Goal: Task Accomplishment & Management: Manage account settings

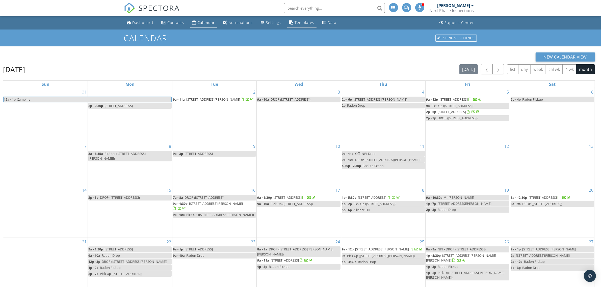
click at [304, 21] on div "Templates" at bounding box center [305, 22] width 20 height 5
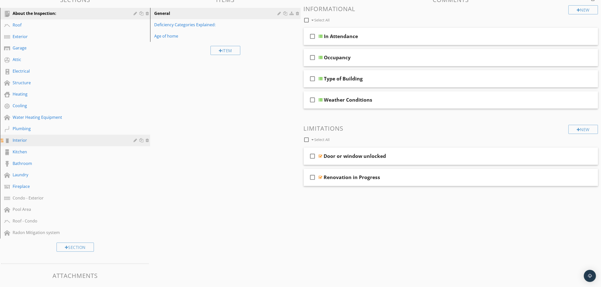
scroll to position [74, 0]
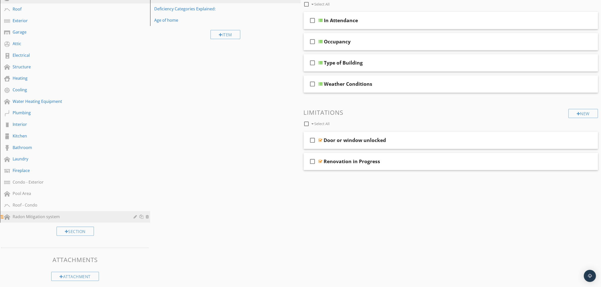
click at [42, 214] on div "Radon Mitigation system" at bounding box center [70, 217] width 114 height 6
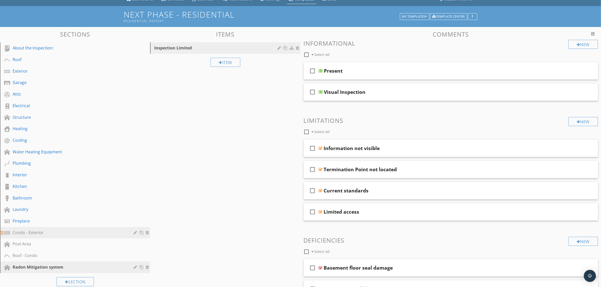
scroll to position [0, 0]
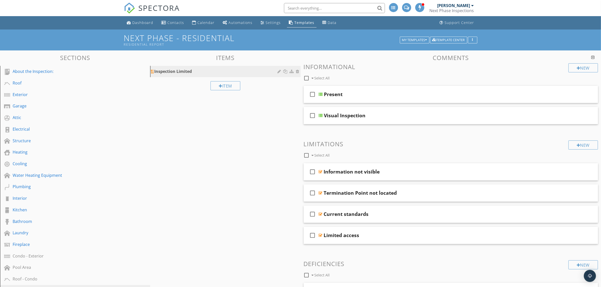
click at [230, 73] on div "Inspection Limited" at bounding box center [216, 71] width 125 height 6
click at [278, 71] on div at bounding box center [280, 71] width 5 height 4
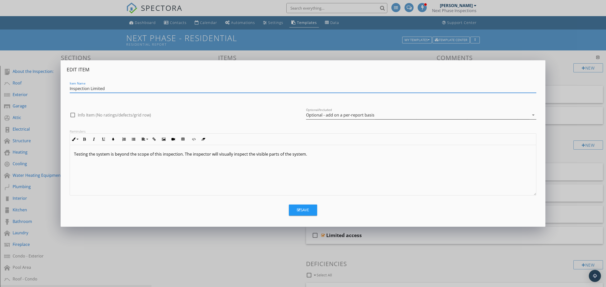
click at [346, 111] on div "Optional - add on a per-report basis" at bounding box center [417, 115] width 223 height 8
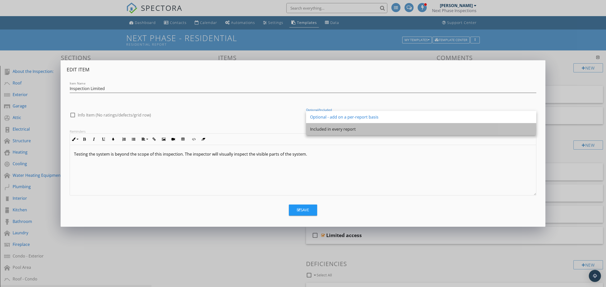
click at [338, 129] on div "Included in every report" at bounding box center [421, 129] width 222 height 6
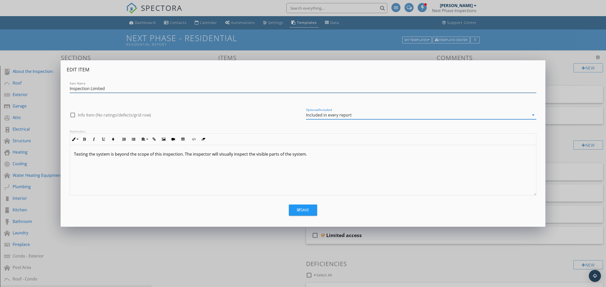
click at [100, 89] on input "Inspection Limited" at bounding box center [303, 89] width 466 height 8
type input "Inspected"
click at [224, 156] on p "Testing the system is beyond the scope of this inspection. The inspector will v…" at bounding box center [303, 154] width 458 height 6
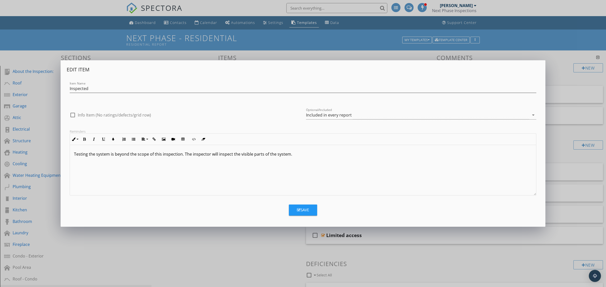
click at [294, 156] on p "Testing the system is beyond the scope of this inspection. The inspector will i…" at bounding box center [303, 154] width 458 height 6
click at [304, 208] on div "Save" at bounding box center [303, 210] width 12 height 6
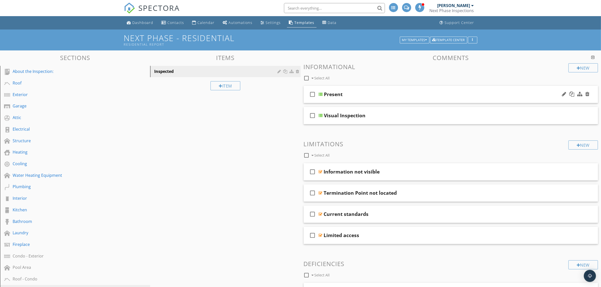
click at [357, 91] on div "Present" at bounding box center [430, 94] width 213 height 6
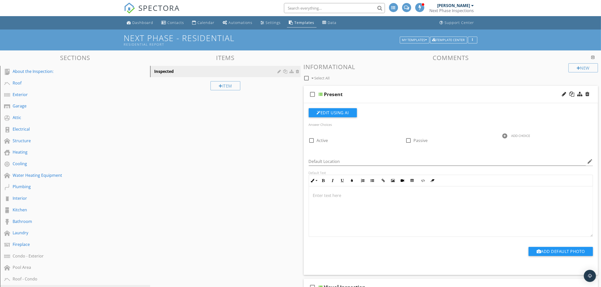
click at [337, 95] on div "Present" at bounding box center [333, 94] width 19 height 6
type input "P"
type input "Inspected"
click at [278, 72] on div at bounding box center [280, 71] width 5 height 4
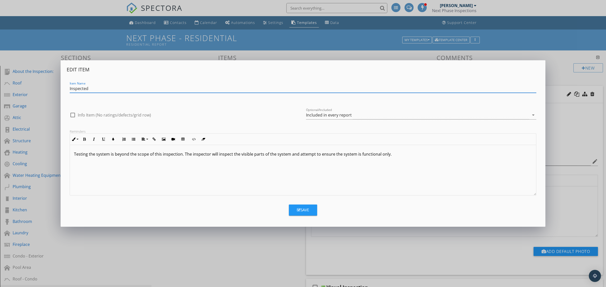
drag, startPoint x: 90, startPoint y: 88, endPoint x: 67, endPoint y: 88, distance: 23.0
click at [67, 88] on div "Item Name Inspected" at bounding box center [303, 88] width 472 height 17
type input "Radon System Present"
click at [303, 207] on div "Save" at bounding box center [303, 210] width 12 height 6
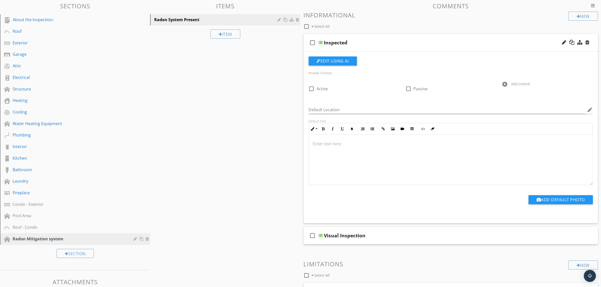
scroll to position [63, 0]
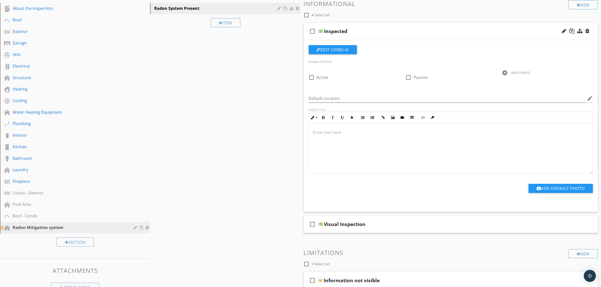
click at [134, 226] on div at bounding box center [135, 228] width 5 height 4
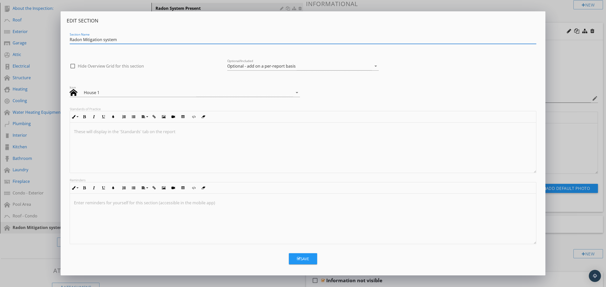
click at [298, 260] on icon "button" at bounding box center [299, 259] width 4 height 4
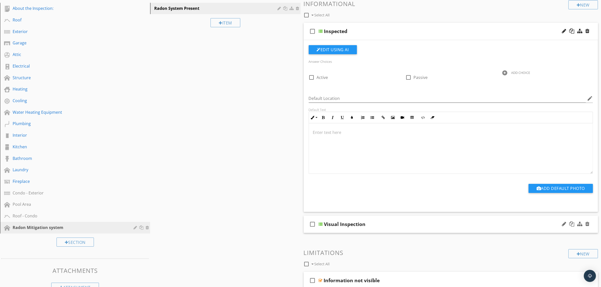
click at [385, 224] on div "Visual Inspection" at bounding box center [430, 224] width 213 height 6
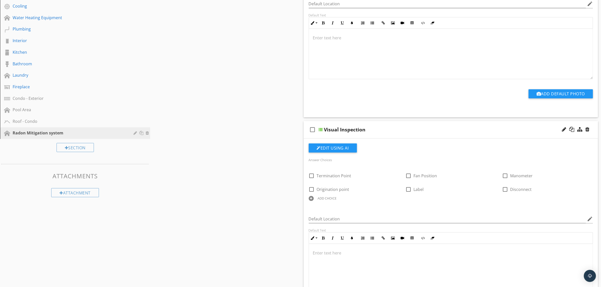
scroll to position [0, 0]
click at [333, 198] on div "ADD CHOICE" at bounding box center [327, 198] width 19 height 4
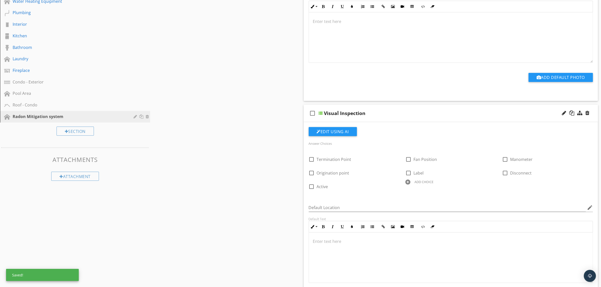
scroll to position [189, 0]
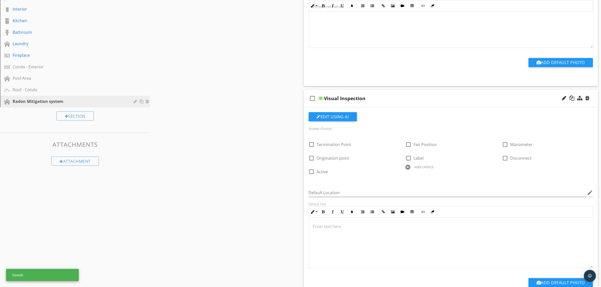
click at [426, 167] on div "ADD CHOICE" at bounding box center [423, 167] width 19 height 4
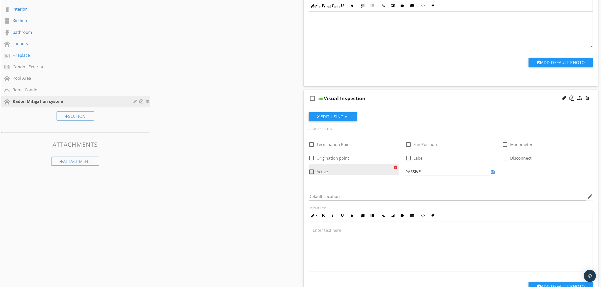
type input "PASSIVE"
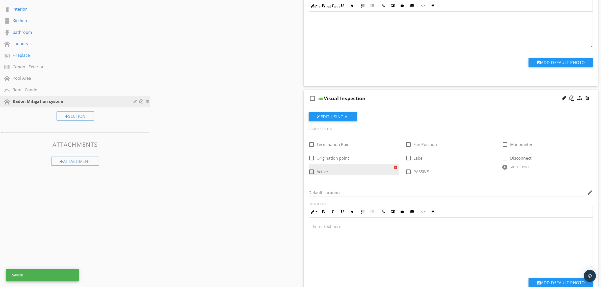
click at [397, 167] on div at bounding box center [396, 167] width 5 height 7
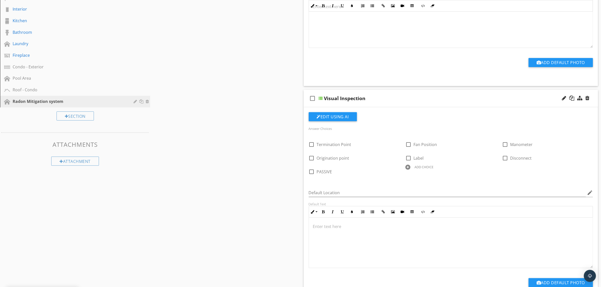
click at [422, 165] on div "ADD CHOICE" at bounding box center [423, 167] width 19 height 4
type input "ACTIVE"
click at [433, 190] on div "Default Location edit" at bounding box center [451, 198] width 284 height 16
drag, startPoint x: 422, startPoint y: 173, endPoint x: 314, endPoint y: 146, distance: 110.7
click at [314, 137] on div "check_box_outline_blank Termination Point check_box_outline_blank Fan Position …" at bounding box center [451, 137] width 290 height 0
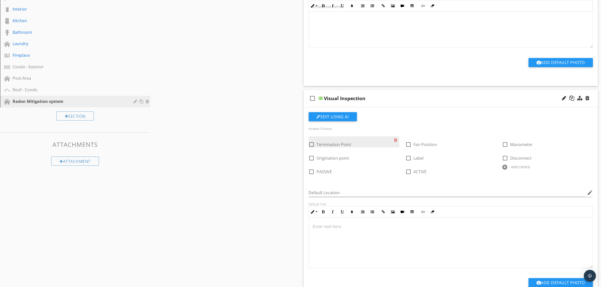
drag, startPoint x: 425, startPoint y: 170, endPoint x: 351, endPoint y: 144, distance: 78.6
click at [351, 137] on div "check_box_outline_blank Termination Point check_box_outline_blank Fan Position …" at bounding box center [451, 137] width 290 height 0
drag, startPoint x: 451, startPoint y: 169, endPoint x: 447, endPoint y: 144, distance: 24.7
click at [447, 137] on div "check_box_outline_blank Termination Point check_box_outline_blank Fan Position …" at bounding box center [451, 137] width 290 height 0
click at [408, 171] on div at bounding box center [408, 172] width 9 height 9
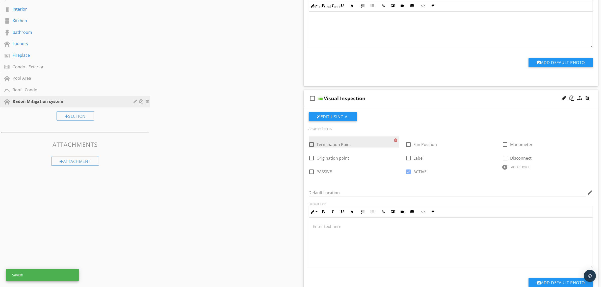
drag, startPoint x: 423, startPoint y: 171, endPoint x: 362, endPoint y: 147, distance: 65.5
click at [362, 137] on div "check_box_outline_blank Termination Point check_box_outline_blank Fan Position …" at bounding box center [451, 137] width 290 height 0
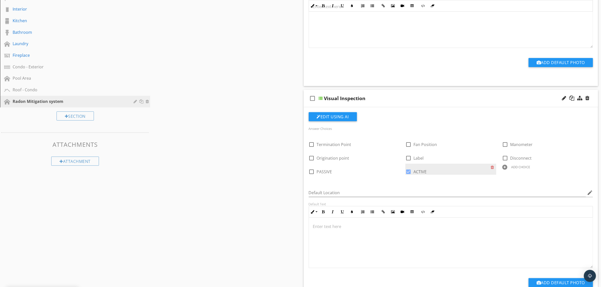
click at [408, 172] on div at bounding box center [408, 172] width 9 height 9
checkbox input "false"
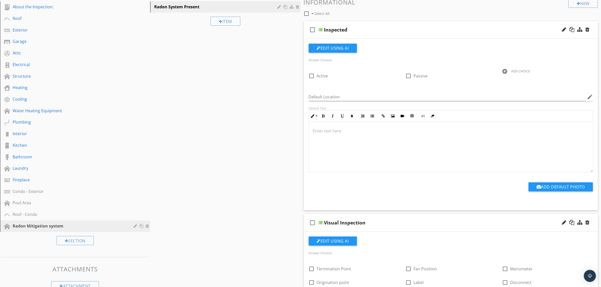
scroll to position [63, 0]
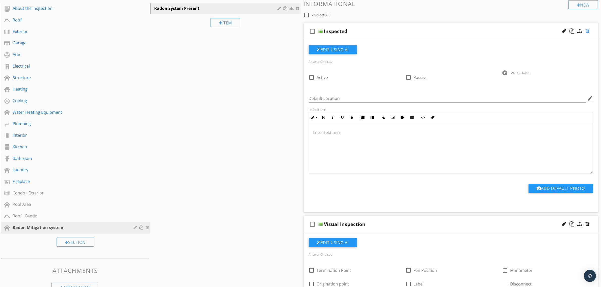
click at [587, 31] on div at bounding box center [587, 31] width 4 height 5
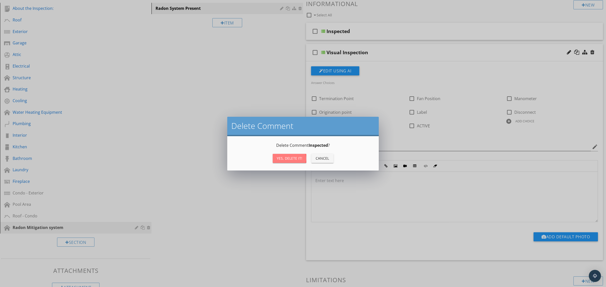
click at [294, 158] on div "Yes, Delete it!" at bounding box center [289, 158] width 25 height 5
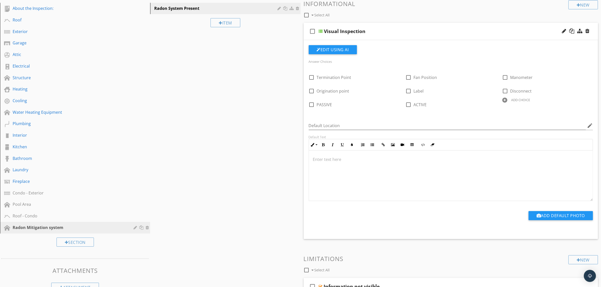
click at [362, 27] on div "check_box_outline_blank Visual Inspection" at bounding box center [451, 31] width 294 height 17
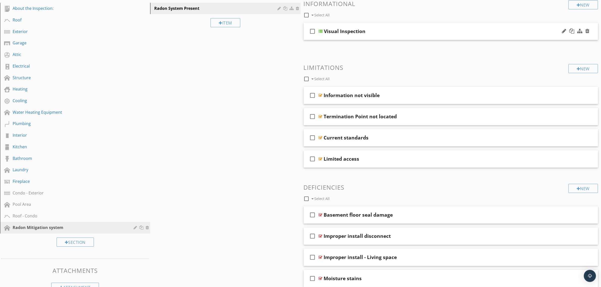
click at [357, 32] on div "Visual Inspection" at bounding box center [345, 31] width 42 height 6
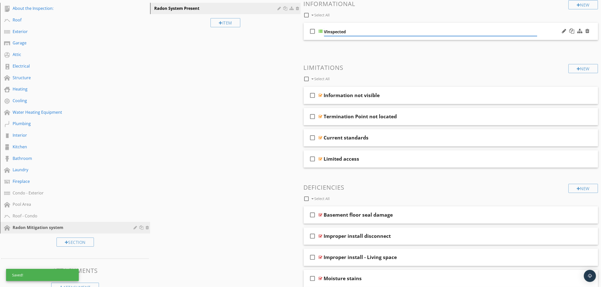
type input "Inspected"
click at [175, 85] on div "Sections About the Inspection: Roof Exterior Garage Attic Electrical Structure …" at bounding box center [300, 240] width 601 height 507
click at [394, 32] on div "Inspected" at bounding box center [430, 31] width 213 height 6
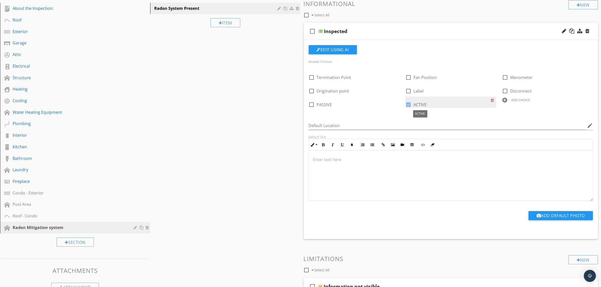
click at [409, 105] on div at bounding box center [408, 104] width 9 height 9
checkbox input "false"
click at [442, 220] on div "Add Default Photo" at bounding box center [451, 217] width 290 height 13
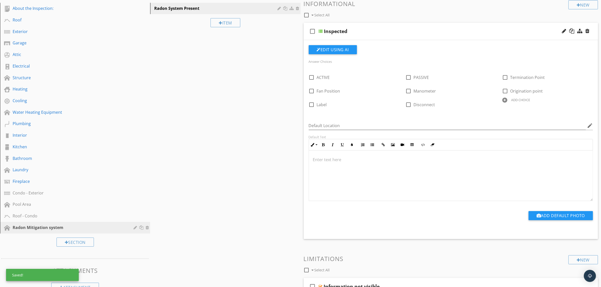
click at [513, 99] on div "ADD CHOICE" at bounding box center [520, 100] width 19 height 4
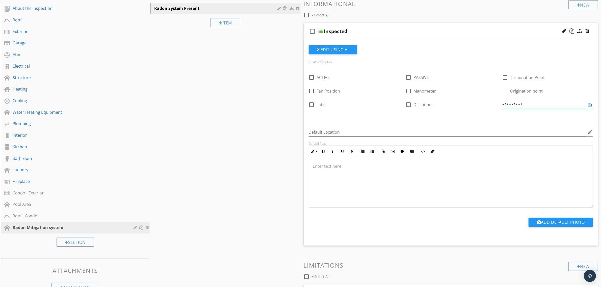
type input "*********"
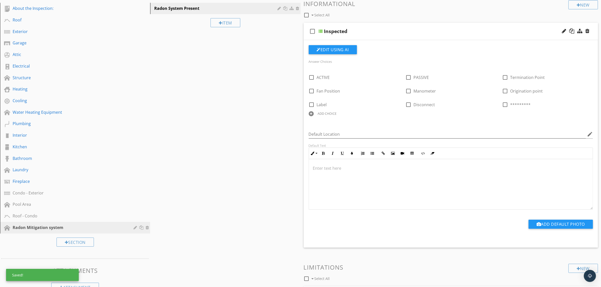
click at [520, 124] on div "Answer Choices check_box_outline_blank ACTIVE check_box_outline_blank PASSIVE c…" at bounding box center [451, 141] width 290 height 193
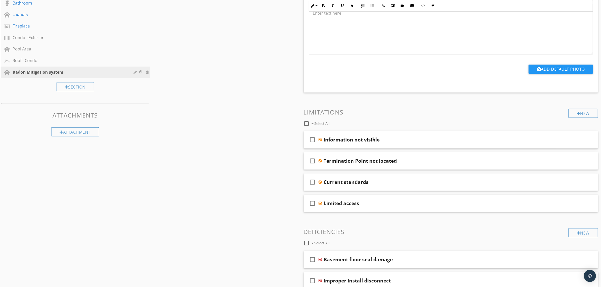
scroll to position [221, 0]
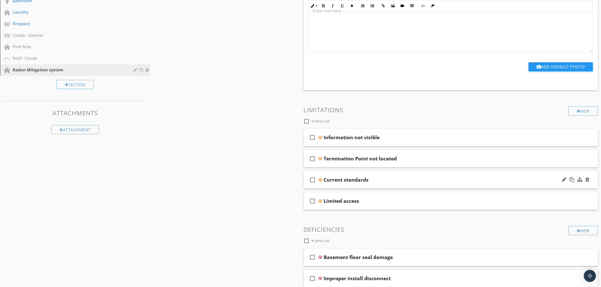
click at [391, 178] on div "Current standards" at bounding box center [430, 180] width 213 height 6
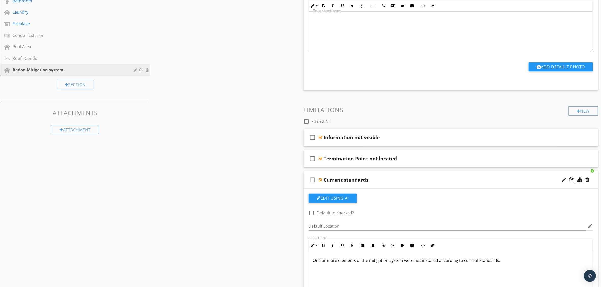
click at [391, 178] on div "Current standards" at bounding box center [430, 180] width 213 height 6
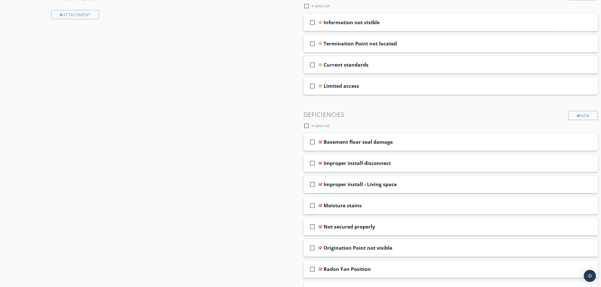
scroll to position [347, 0]
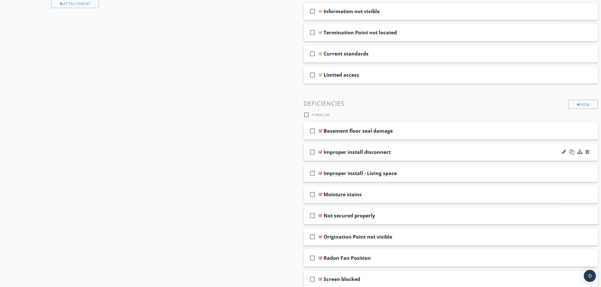
click at [406, 153] on div "Improper install disconnect" at bounding box center [430, 152] width 213 height 6
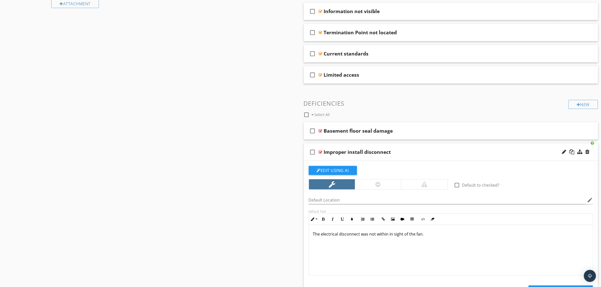
click at [383, 151] on div "Improper install disconnect" at bounding box center [357, 152] width 67 height 6
type input "Improper install DISCONNECT"
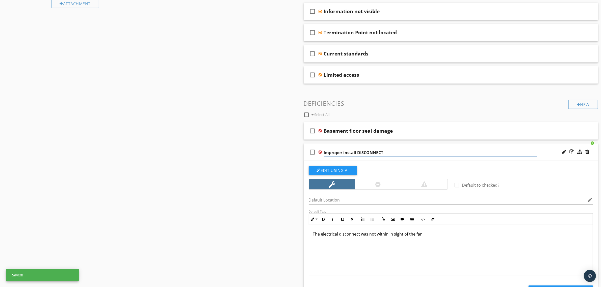
click at [284, 181] on div "Sections About the Inspection: Roof Exterior Garage Attic Electrical Structure …" at bounding box center [300, 133] width 601 height 859
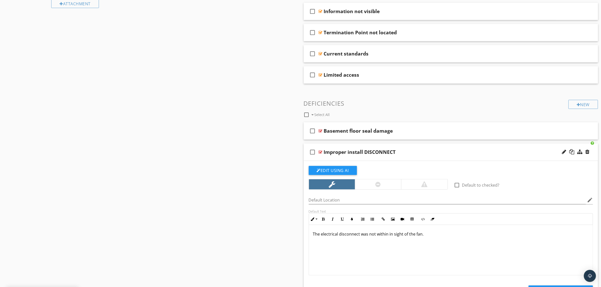
click at [429, 153] on div "Improper install DISCONNECT" at bounding box center [430, 152] width 213 height 6
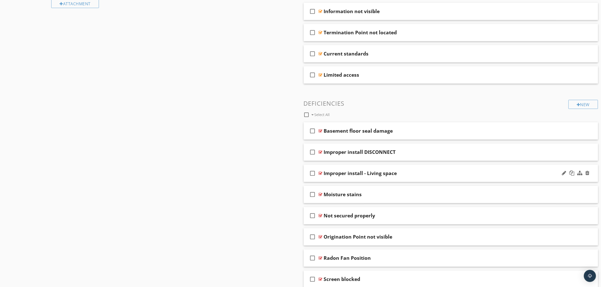
click at [404, 174] on div "Improper install - Living space" at bounding box center [430, 173] width 213 height 6
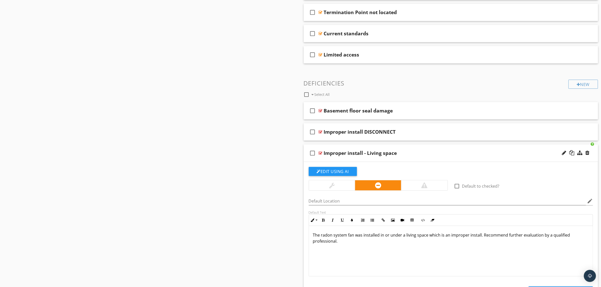
scroll to position [378, 0]
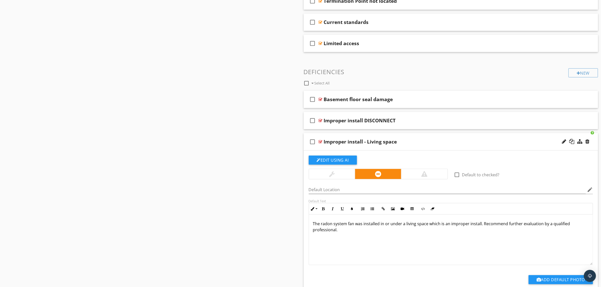
click at [393, 144] on div "Improper install - Living space" at bounding box center [360, 142] width 73 height 6
type input "Improper install - LIVING SPACE"
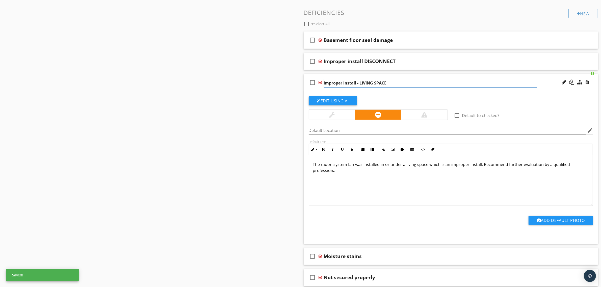
scroll to position [442, 0]
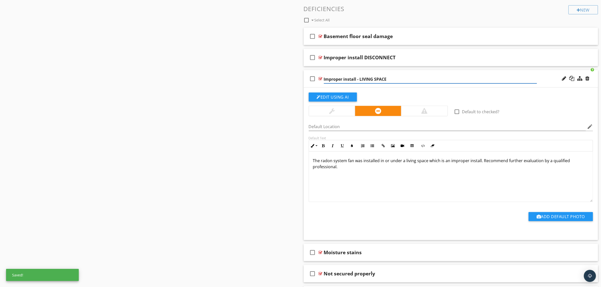
click at [201, 189] on div "Sections About the Inspection: Roof Exterior Garage Attic Electrical Structure …" at bounding box center [300, 38] width 601 height 859
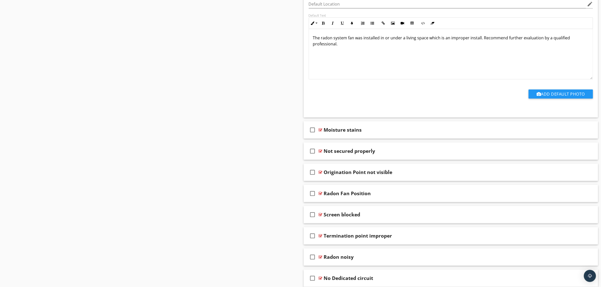
scroll to position [568, 0]
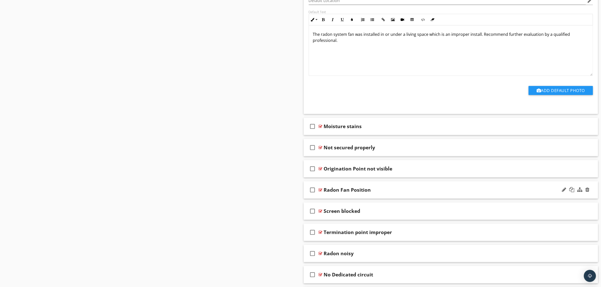
click at [408, 195] on div "check_box_outline_blank Radon Fan Position" at bounding box center [451, 189] width 294 height 17
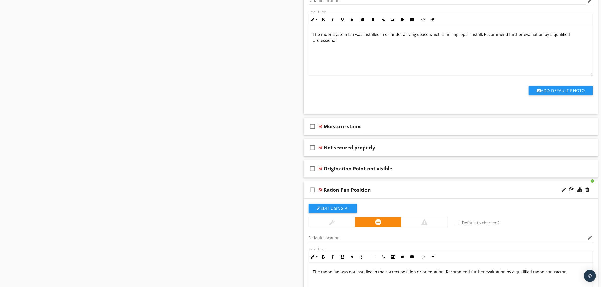
click at [447, 190] on div "Radon Fan Position" at bounding box center [430, 190] width 213 height 6
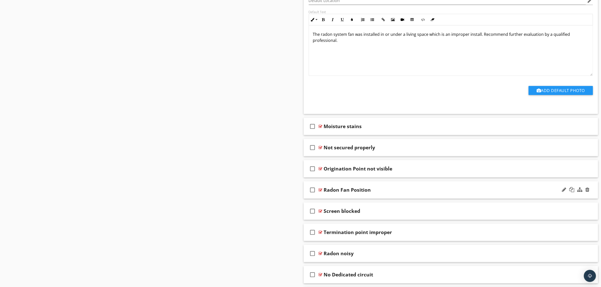
click at [403, 189] on div "Radon Fan Position" at bounding box center [430, 190] width 213 height 6
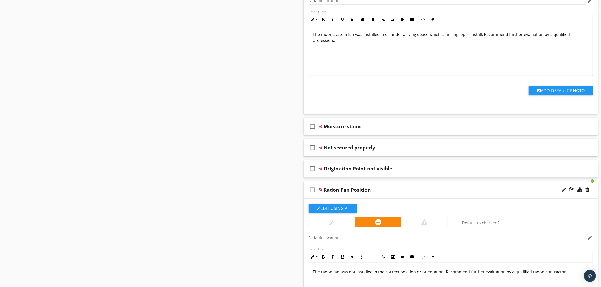
click at [349, 193] on div "Radon Fan Position" at bounding box center [347, 190] width 47 height 6
type input "Fan Position"
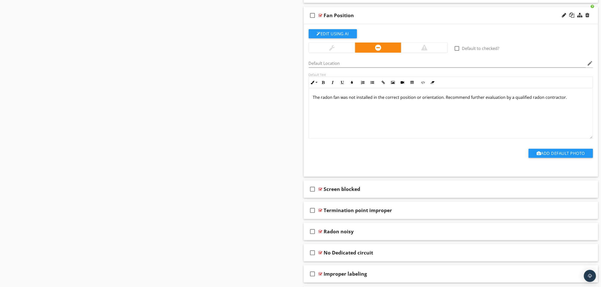
scroll to position [757, 0]
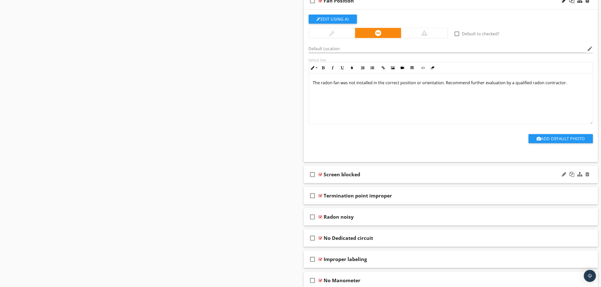
click at [394, 176] on div "Screen blocked" at bounding box center [430, 175] width 213 height 6
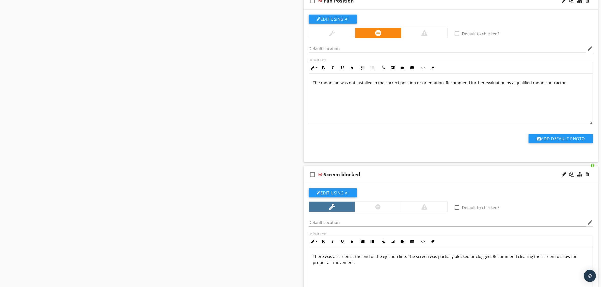
click at [397, 178] on div "Screen blocked" at bounding box center [430, 175] width 213 height 6
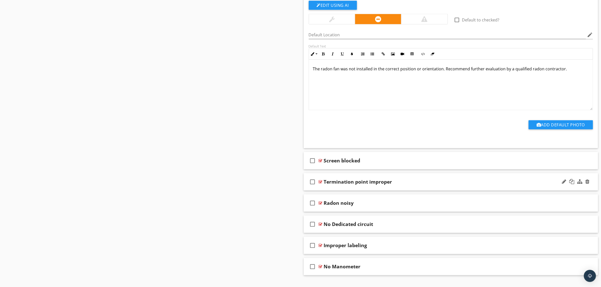
scroll to position [782, 0]
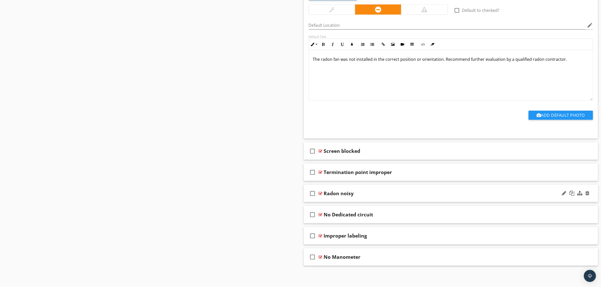
click at [395, 195] on div "Radon noisy" at bounding box center [430, 194] width 213 height 6
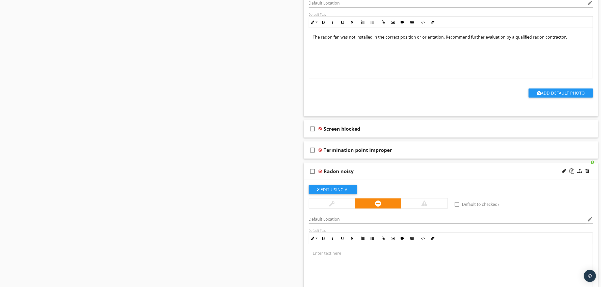
scroll to position [814, 0]
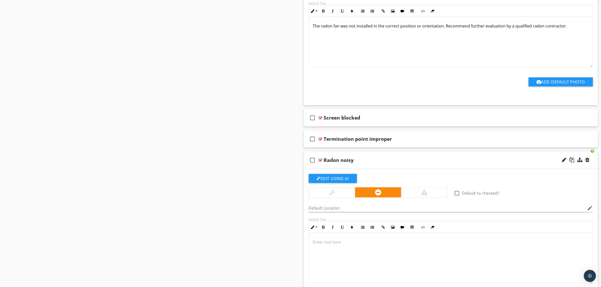
click at [332, 160] on div "Radon noisy" at bounding box center [339, 160] width 30 height 6
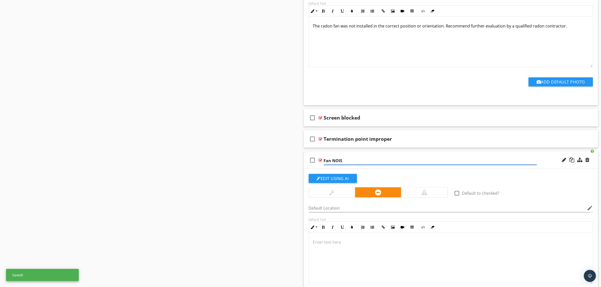
type input "Fan NOISY"
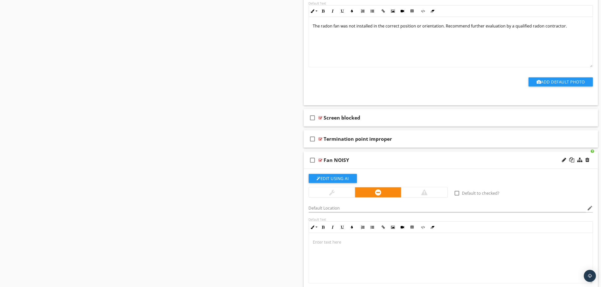
click at [398, 160] on div "Fan NOISY" at bounding box center [430, 160] width 213 height 6
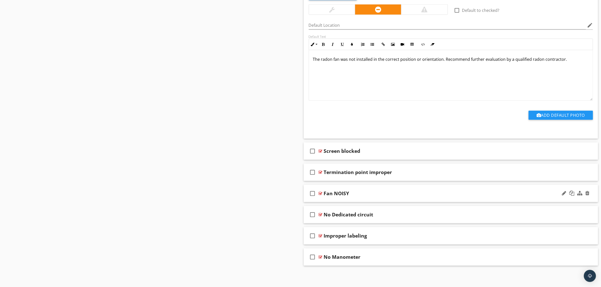
scroll to position [782, 0]
click at [386, 193] on div "Fan NOISY" at bounding box center [430, 194] width 213 height 6
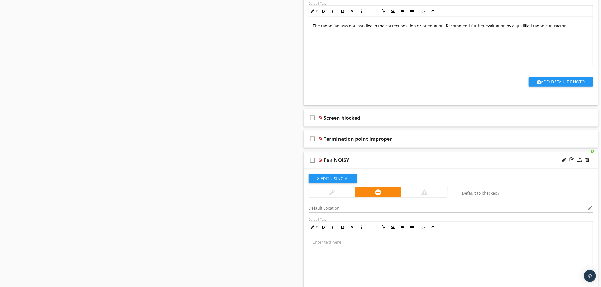
click at [357, 251] on div at bounding box center [451, 258] width 284 height 50
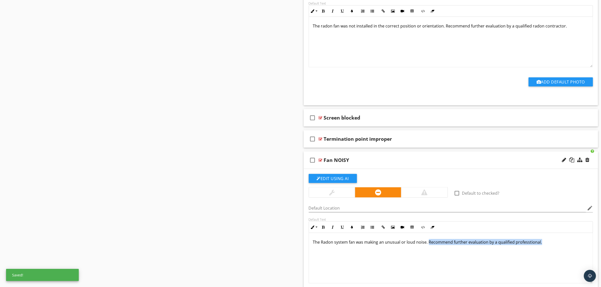
drag, startPoint x: 428, startPoint y: 245, endPoint x: 546, endPoint y: 246, distance: 117.8
click at [546, 245] on p "The Radon system fan was making an unusual or loud noise. Recommend further eva…" at bounding box center [451, 242] width 276 height 6
click at [322, 229] on icon "button" at bounding box center [323, 228] width 4 height 4
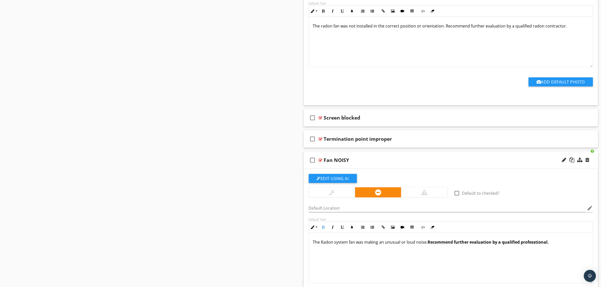
click at [536, 244] on strong "Recommend further evaluation by a qualified professtional." at bounding box center [488, 242] width 121 height 6
click at [536, 259] on div "The Radon system fan was making an unusual or loud noise. Recommend further eva…" at bounding box center [451, 258] width 284 height 50
click at [539, 242] on strong "Recommend further evaluation by a qualified professtional." at bounding box center [488, 242] width 121 height 6
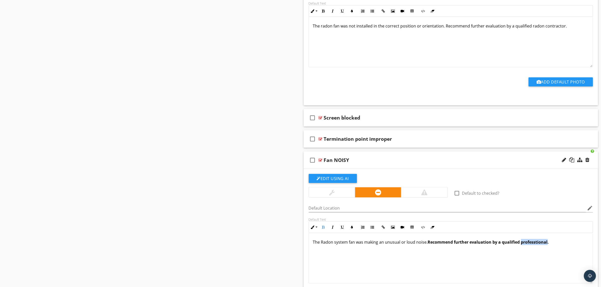
click at [539, 242] on strong "Recommend further evaluation by a qualified professtional." at bounding box center [488, 242] width 121 height 6
drag, startPoint x: 539, startPoint y: 242, endPoint x: 538, endPoint y: 246, distance: 3.7
drag, startPoint x: 375, startPoint y: 158, endPoint x: 366, endPoint y: 160, distance: 8.9
click at [374, 158] on div "check_box_outline_blank Fan NOISY" at bounding box center [451, 160] width 294 height 17
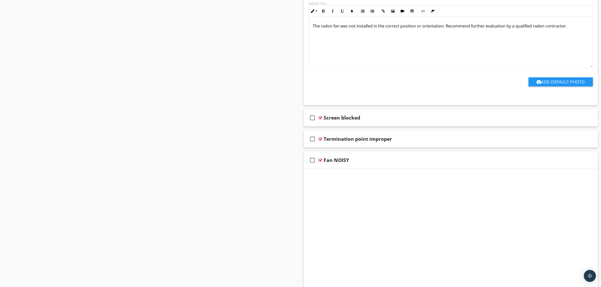
scroll to position [782, 0]
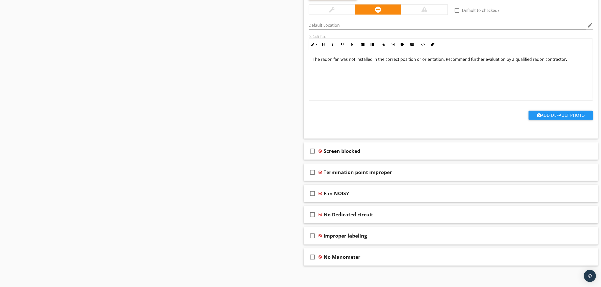
click at [350, 192] on div "Fan NOISY" at bounding box center [430, 194] width 213 height 6
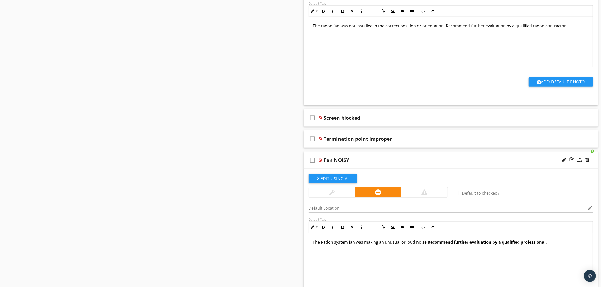
click at [345, 193] on div at bounding box center [332, 192] width 46 height 10
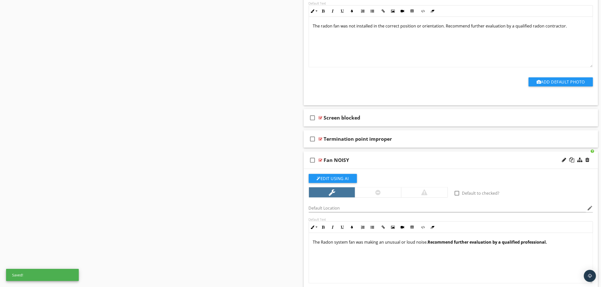
click at [337, 161] on div "Fan NOISY" at bounding box center [336, 160] width 25 height 6
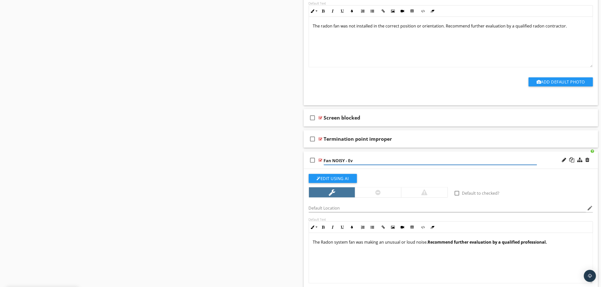
type input "Fan NOISY - E"
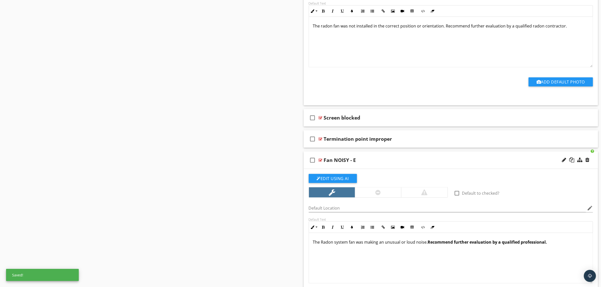
click at [355, 168] on div "check_box_outline_blank Fan NOISY - E" at bounding box center [451, 160] width 294 height 17
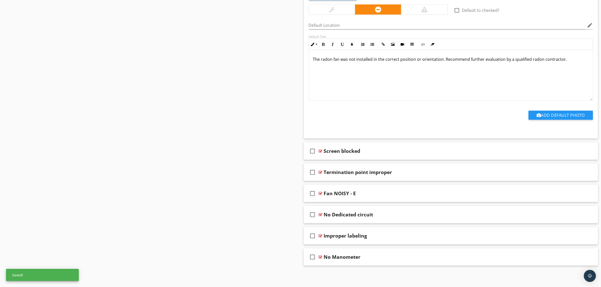
scroll to position [782, 0]
click at [359, 196] on div "Fan NOISY - E" at bounding box center [430, 194] width 213 height 6
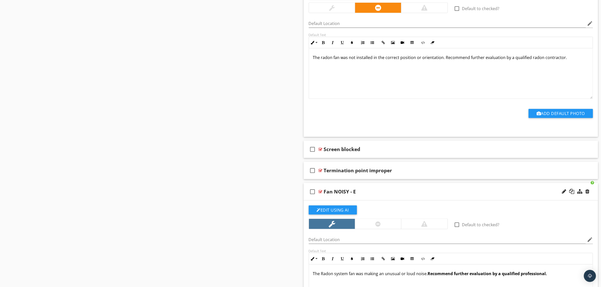
scroll to position [814, 0]
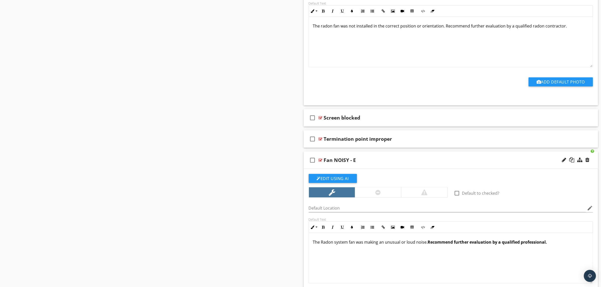
click at [354, 163] on div "Fan NOISY - E" at bounding box center [340, 160] width 32 height 6
type input "Fan NOISY - EVALUATE"
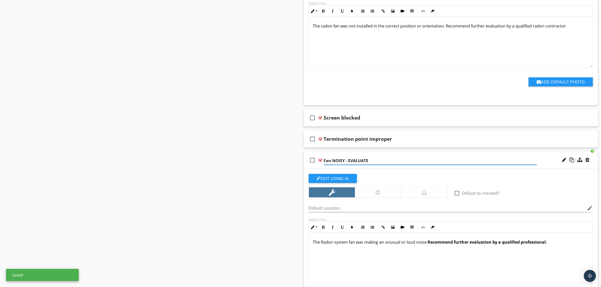
click at [370, 193] on div at bounding box center [378, 192] width 46 height 10
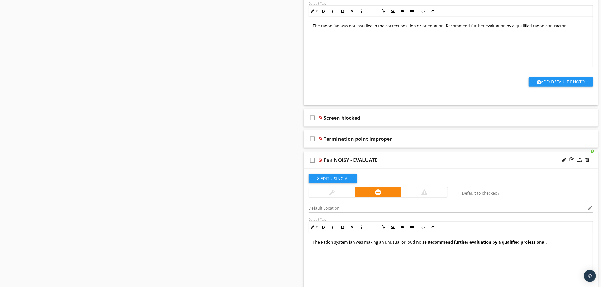
click at [339, 191] on div at bounding box center [332, 192] width 46 height 10
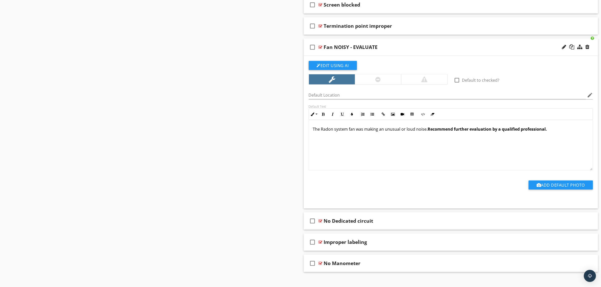
scroll to position [935, 0]
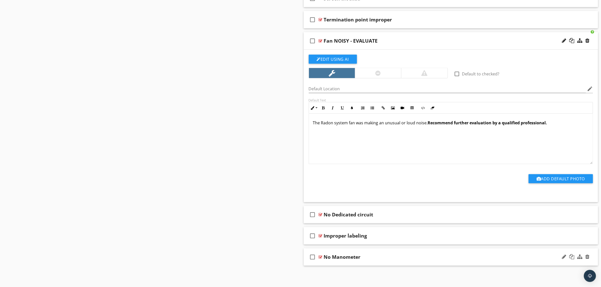
click at [382, 261] on div "check_box_outline_blank No Manometer" at bounding box center [451, 257] width 294 height 17
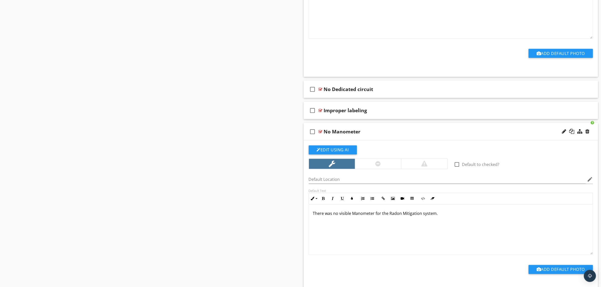
scroll to position [1061, 0]
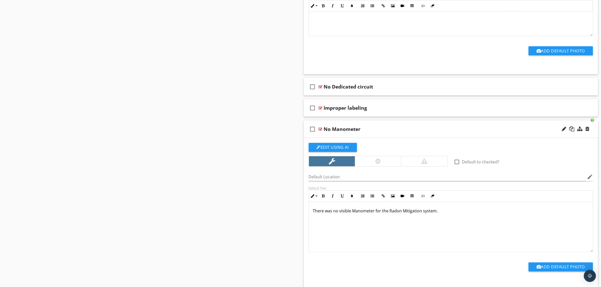
click at [444, 214] on p "There was no visible Manometer for the Radon Mitigation system." at bounding box center [451, 211] width 276 height 6
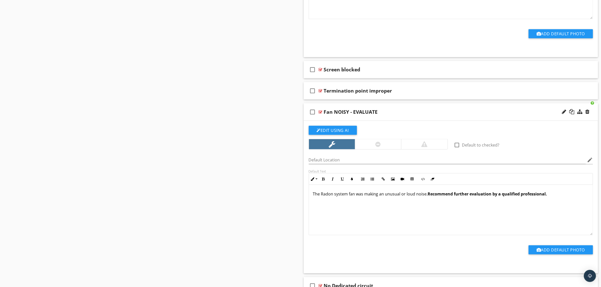
scroll to position [841, 0]
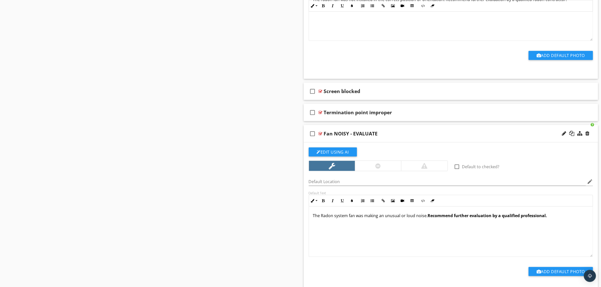
click at [410, 137] on div "Fan NOISY - EVALUATE" at bounding box center [430, 134] width 213 height 6
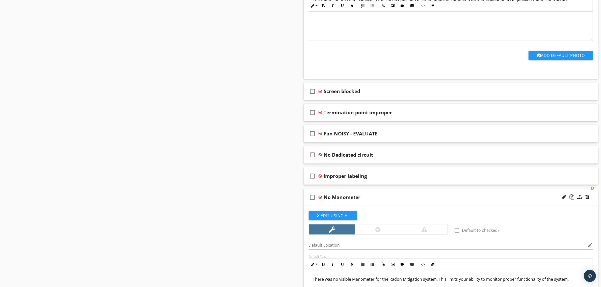
click at [401, 197] on div "No Manometer" at bounding box center [430, 197] width 213 height 6
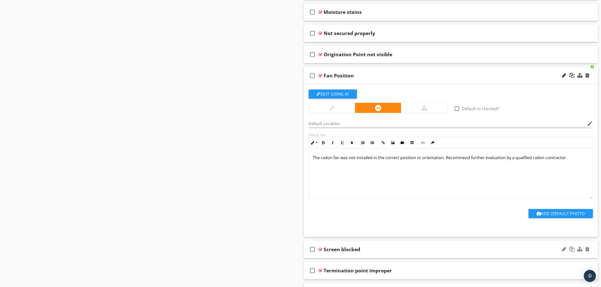
scroll to position [656, 0]
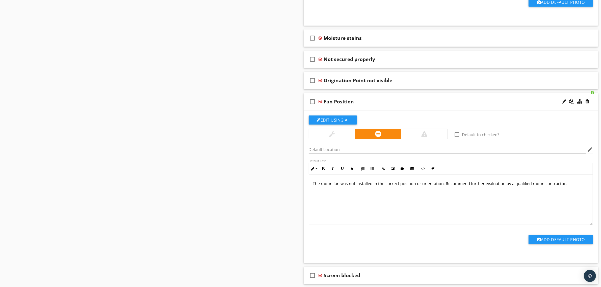
click at [413, 102] on div "Fan Position" at bounding box center [430, 102] width 213 height 6
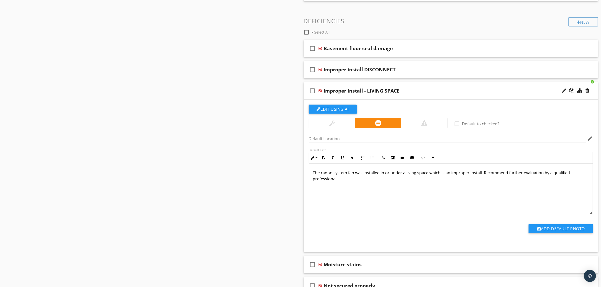
scroll to position [408, 0]
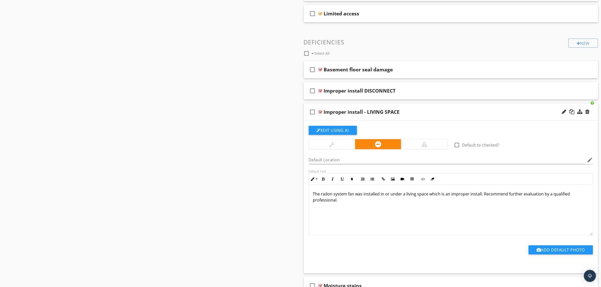
click at [428, 110] on div "Improper install - LIVING SPACE" at bounding box center [430, 112] width 213 height 6
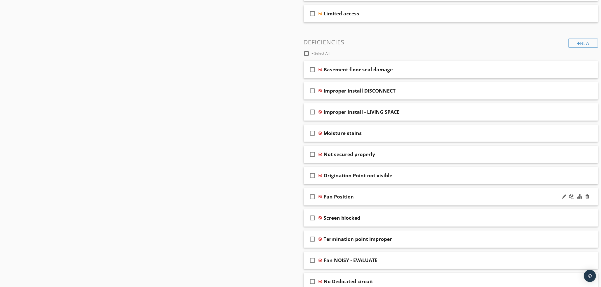
click at [365, 198] on div "Fan Position" at bounding box center [430, 197] width 213 height 6
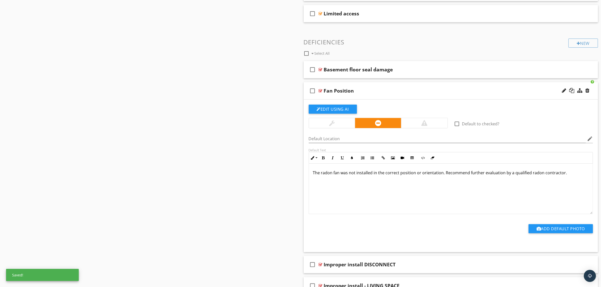
click at [376, 91] on div "Fan Position" at bounding box center [430, 91] width 213 height 6
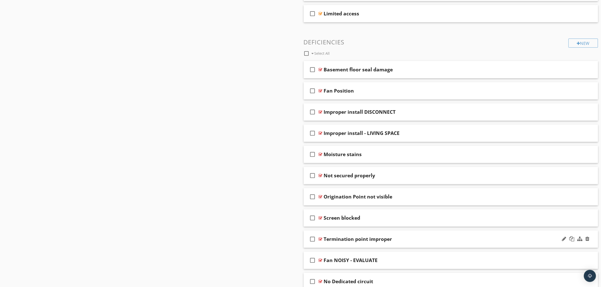
scroll to position [440, 0]
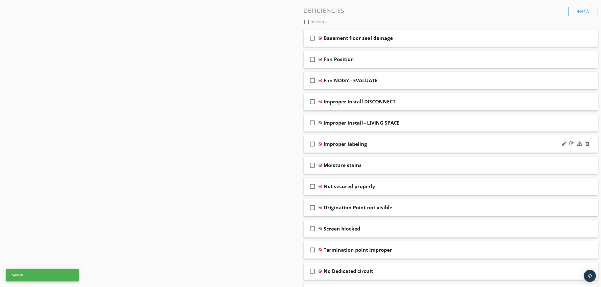
click at [380, 147] on div "Improper labeling" at bounding box center [430, 144] width 213 height 6
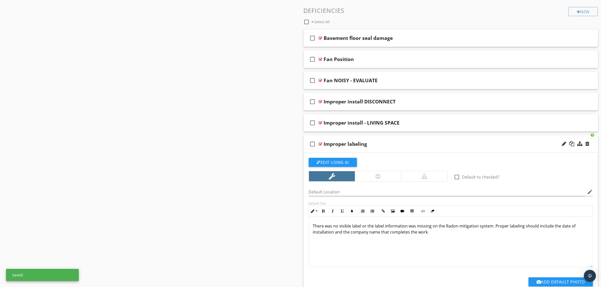
click at [366, 144] on div "Improper labeling" at bounding box center [345, 144] width 43 height 6
type input "Improper LABELING"
click at [221, 158] on div "Sections About the Inspection: Roof Exterior Garage Attic Electrical Structure …" at bounding box center [300, 40] width 601 height 859
click at [365, 102] on div "Improper install DISCONNECT" at bounding box center [360, 102] width 72 height 6
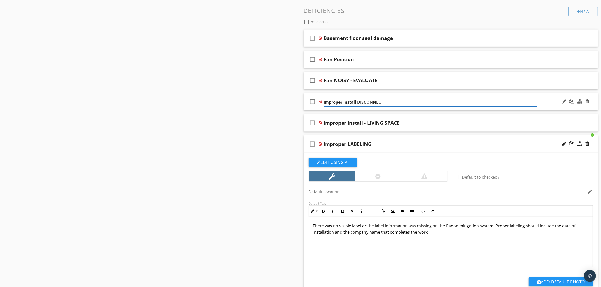
click at [356, 102] on input "Improper install DISCONNECT" at bounding box center [430, 102] width 213 height 8
type input "Improper install - DISCONNECT"
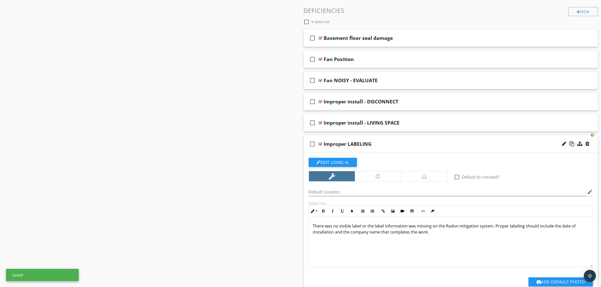
click at [102, 160] on div "Sections About the Inspection: Roof Exterior Garage Attic Electrical Structure …" at bounding box center [300, 40] width 601 height 859
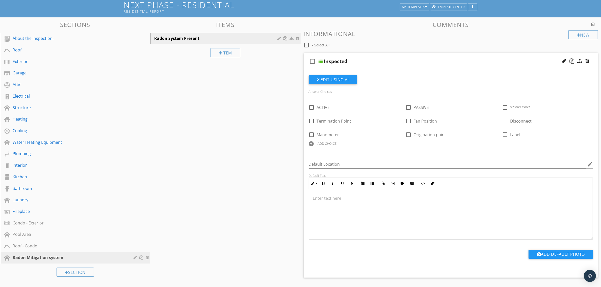
scroll to position [30, 0]
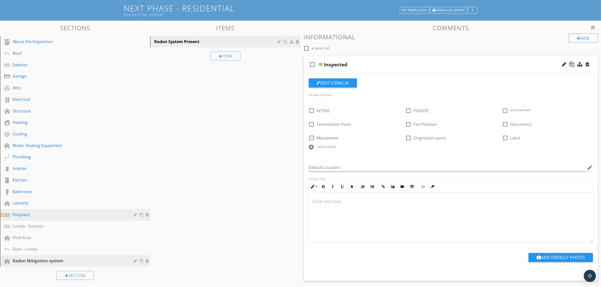
click at [23, 212] on div "Fireplace" at bounding box center [70, 215] width 114 height 6
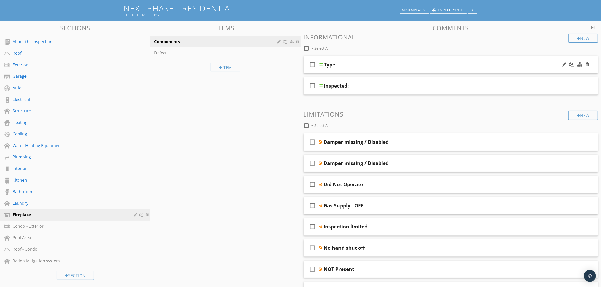
click at [391, 62] on div "Type" at bounding box center [430, 65] width 213 height 6
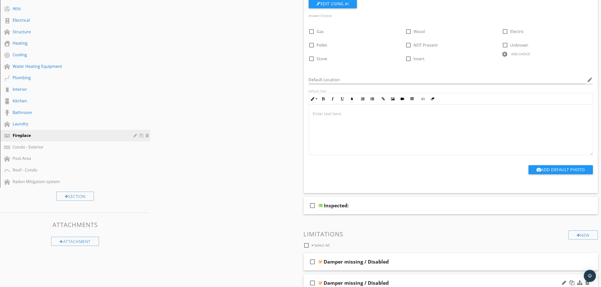
scroll to position [105, 0]
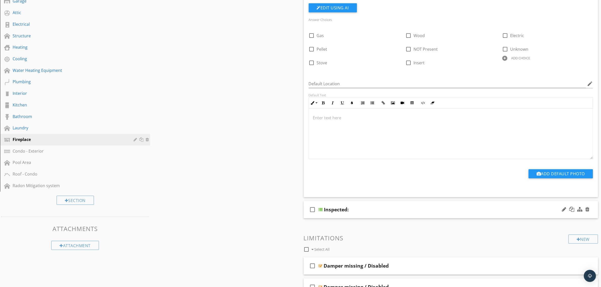
click at [400, 208] on div "Inspected:" at bounding box center [430, 210] width 213 height 6
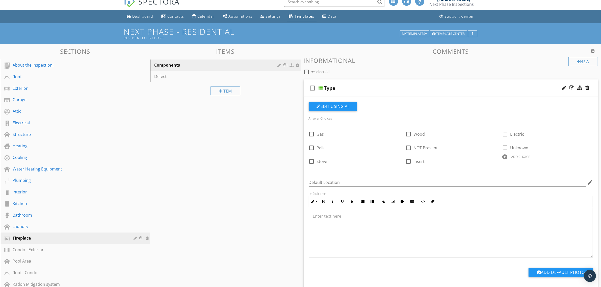
scroll to position [0, 0]
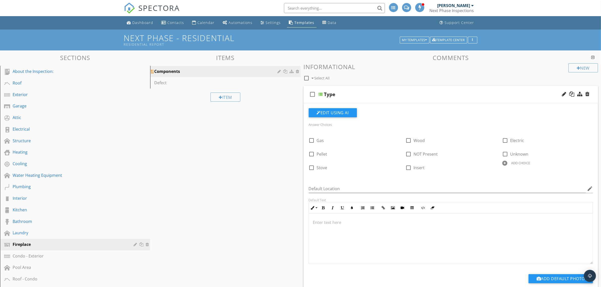
click at [180, 70] on div "Components" at bounding box center [216, 71] width 125 height 6
click at [278, 71] on div at bounding box center [280, 71] width 5 height 4
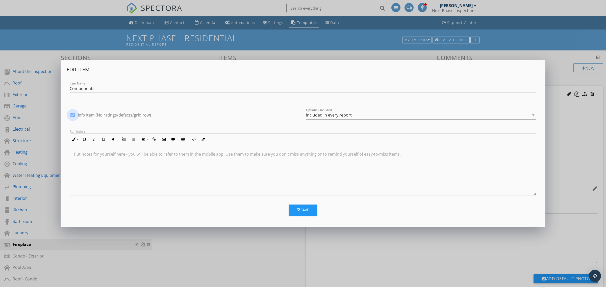
click at [72, 115] on div at bounding box center [72, 115] width 9 height 9
checkbox input "false"
click at [301, 209] on div "Save" at bounding box center [303, 210] width 12 height 6
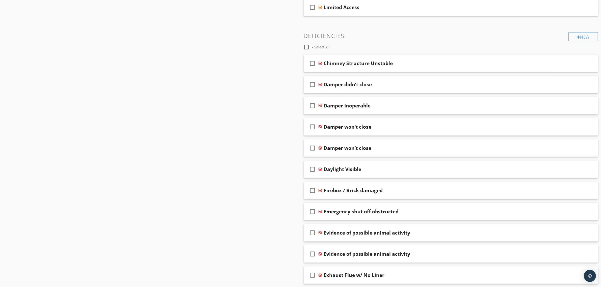
scroll to position [725, 0]
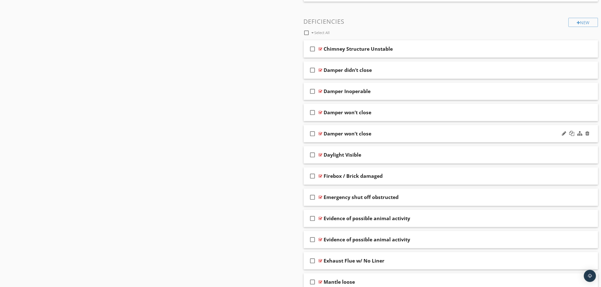
click at [390, 134] on div "Damper won’t close" at bounding box center [430, 134] width 213 height 6
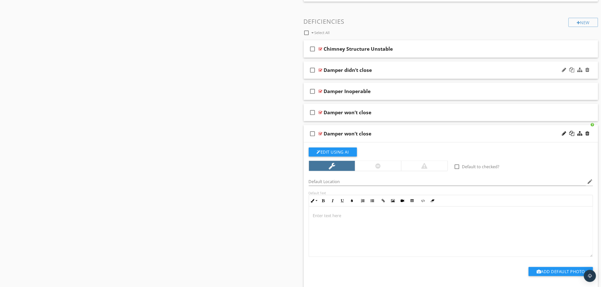
click at [398, 71] on div "Damper didn’t close" at bounding box center [430, 70] width 213 height 6
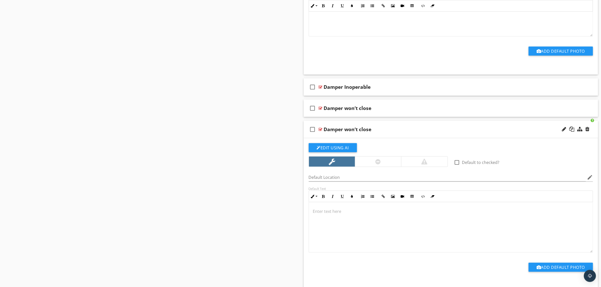
scroll to position [883, 0]
click at [586, 130] on div at bounding box center [587, 128] width 4 height 5
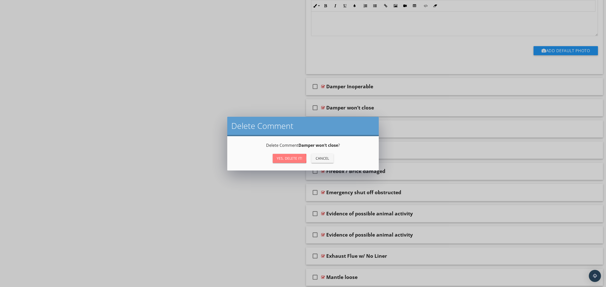
click at [288, 159] on div "Yes, Delete it!" at bounding box center [289, 158] width 25 height 5
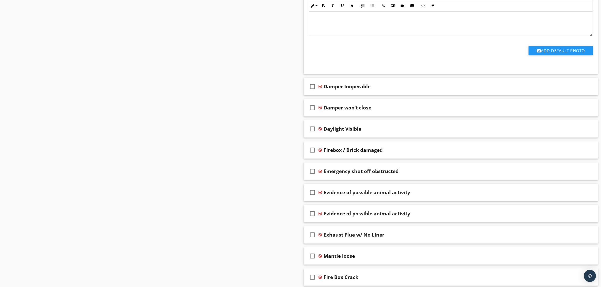
scroll to position [915, 0]
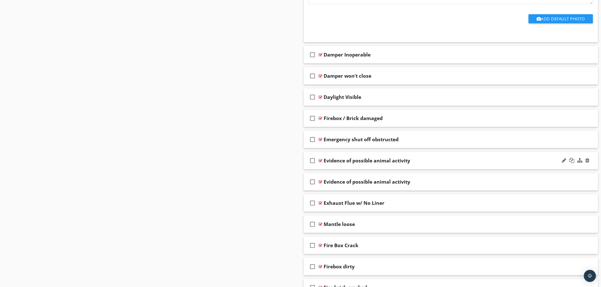
click at [422, 158] on div "check_box_outline_blank Evidence of possible animal activity" at bounding box center [451, 160] width 294 height 17
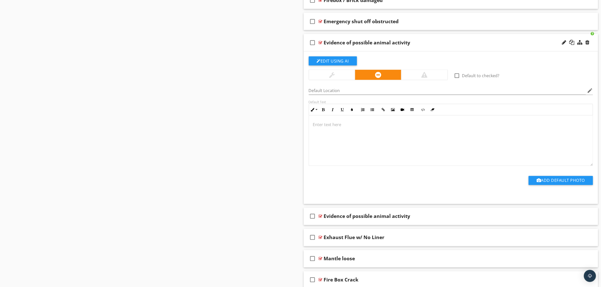
scroll to position [1072, 0]
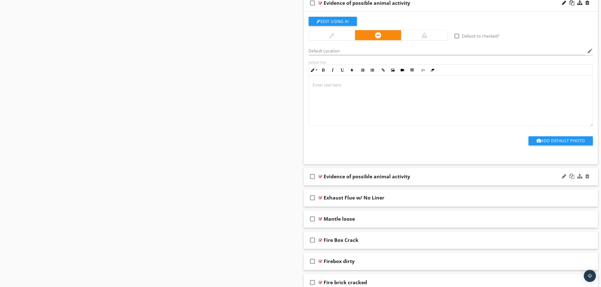
click at [427, 179] on div "Evidence of possible animal activity" at bounding box center [430, 177] width 213 height 6
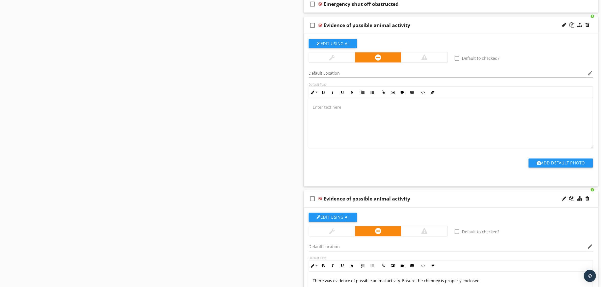
scroll to position [1041, 0]
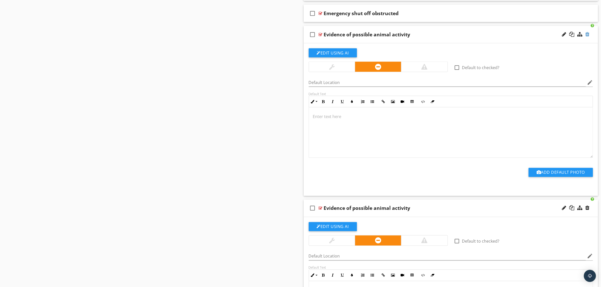
click at [587, 35] on div at bounding box center [587, 34] width 4 height 5
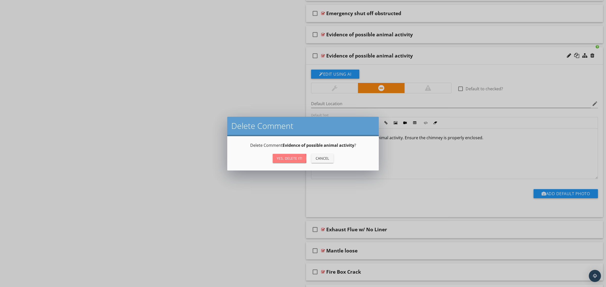
click at [290, 158] on div "Yes, Delete it!" at bounding box center [289, 158] width 25 height 5
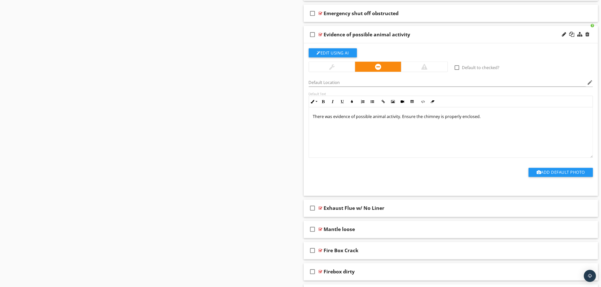
click at [446, 35] on div "Evidence of possible animal activity" at bounding box center [430, 35] width 213 height 6
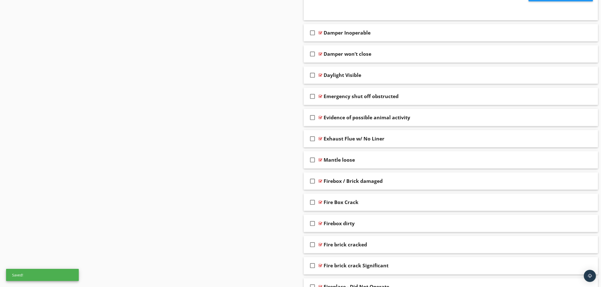
scroll to position [946, 0]
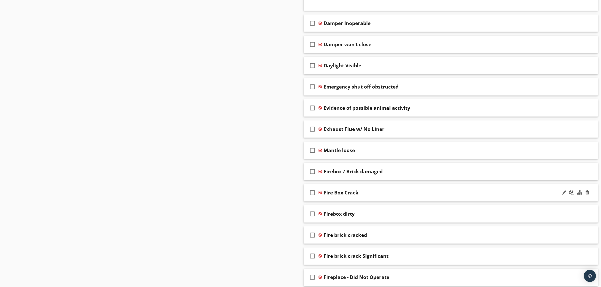
click at [394, 201] on div "check_box_outline_blank Fire Box Crack" at bounding box center [451, 192] width 294 height 17
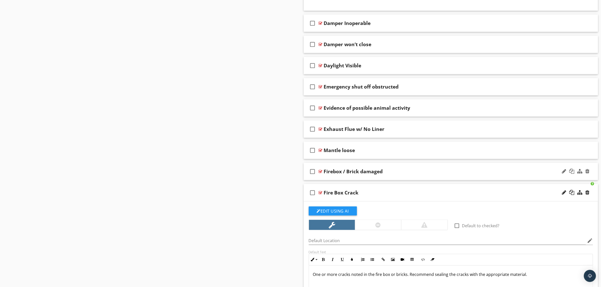
click at [409, 175] on div "Firebox / Brick damaged" at bounding box center [430, 172] width 213 height 6
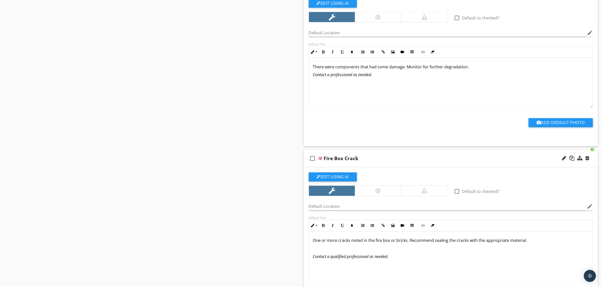
scroll to position [1135, 0]
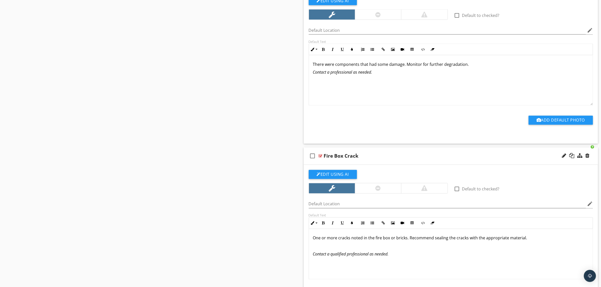
click at [478, 67] on p "There were components that had some damage. Monitor for further degradation." at bounding box center [451, 64] width 276 height 6
click at [587, 158] on div at bounding box center [587, 155] width 4 height 5
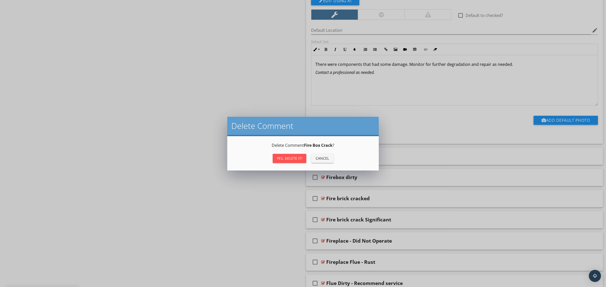
click at [282, 158] on div "Yes, Delete it!" at bounding box center [289, 158] width 25 height 5
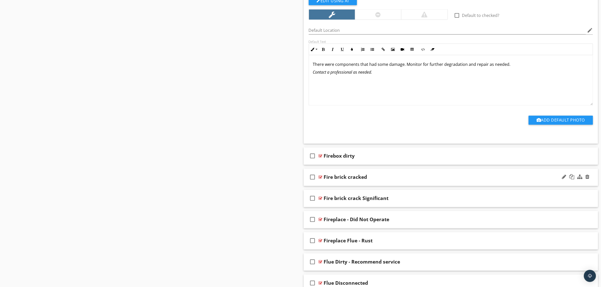
click at [406, 180] on div "Fire brick cracked" at bounding box center [430, 177] width 213 height 6
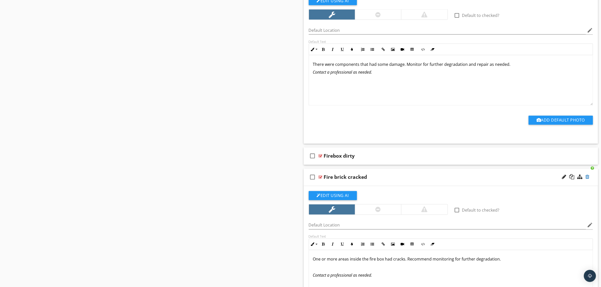
click at [587, 180] on div at bounding box center [587, 177] width 4 height 5
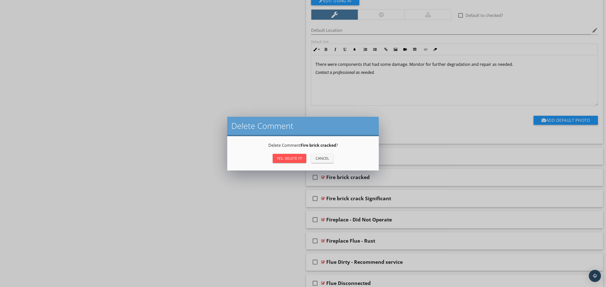
click at [288, 158] on div "Yes, Delete it!" at bounding box center [289, 158] width 25 height 5
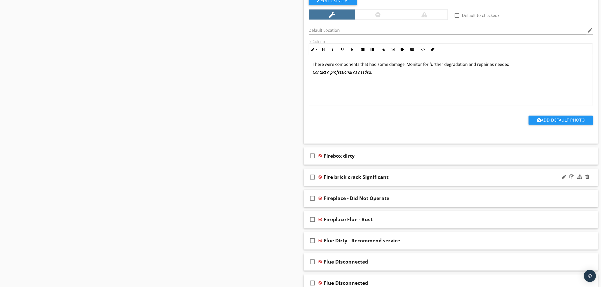
click at [352, 178] on div "Fire brick crack Significant" at bounding box center [356, 177] width 65 height 6
click at [354, 180] on input "Fire brick crack Significant" at bounding box center [430, 178] width 213 height 8
click at [371, 180] on input "Fire brick damage - Significant" at bounding box center [430, 178] width 213 height 8
type input "Fire brick damage - EVALUATE"
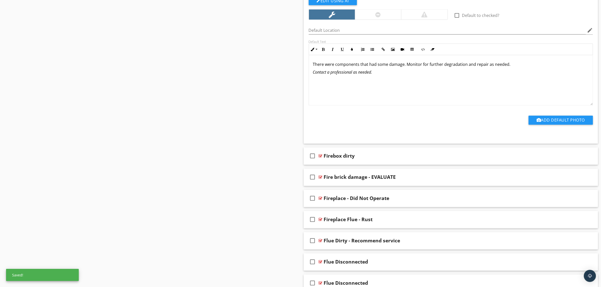
click at [408, 178] on div "Fire brick damage - EVALUATE" at bounding box center [430, 177] width 213 height 6
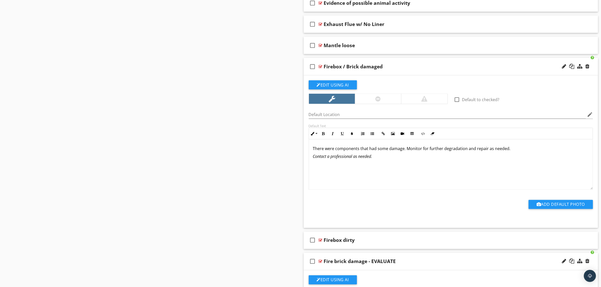
scroll to position [1041, 0]
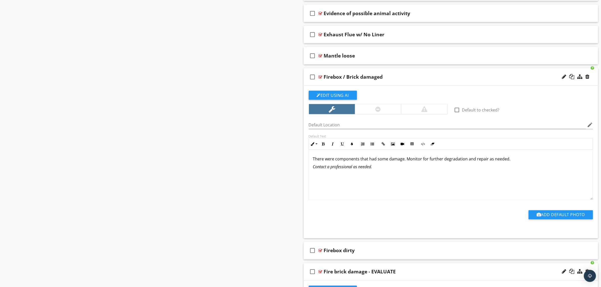
click at [428, 77] on div "Firebox / Brick damaged" at bounding box center [430, 77] width 213 height 6
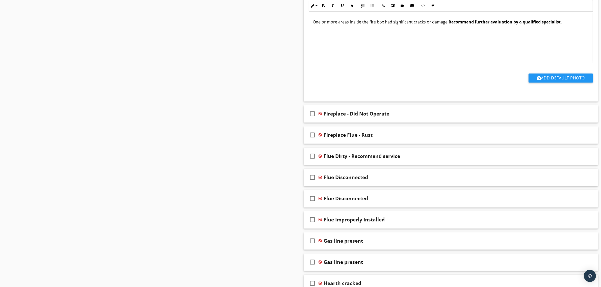
scroll to position [1230, 0]
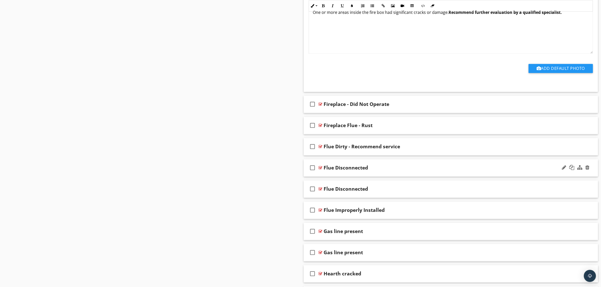
click at [380, 164] on div "check_box_outline_blank Flue Disconnected" at bounding box center [451, 167] width 294 height 17
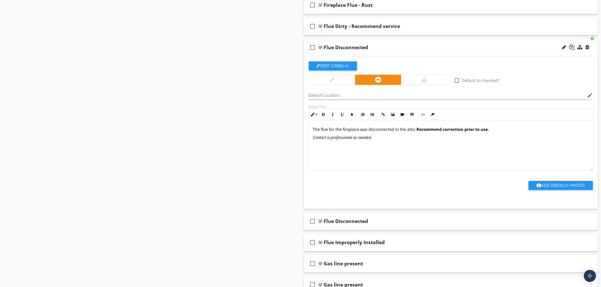
scroll to position [1356, 0]
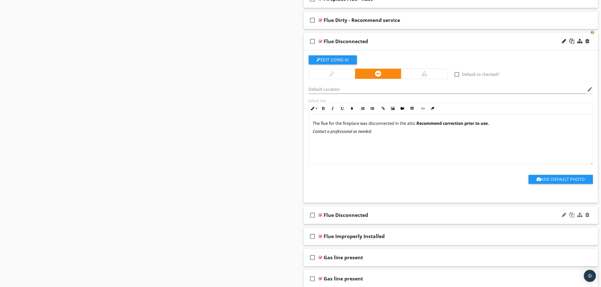
click at [401, 218] on div "Flue Disconnected" at bounding box center [430, 215] width 213 height 6
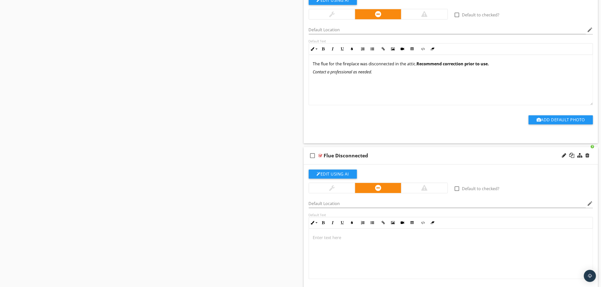
scroll to position [1419, 0]
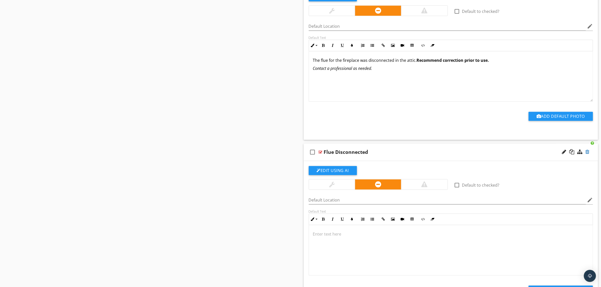
click at [588, 153] on div at bounding box center [587, 151] width 4 height 5
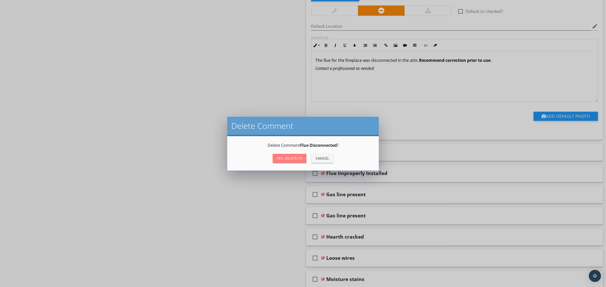
click at [289, 158] on div "Yes, Delete it!" at bounding box center [289, 158] width 25 height 5
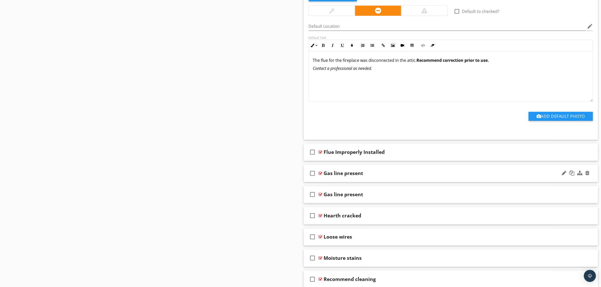
click at [393, 173] on div "check_box_outline_blank Gas line present" at bounding box center [451, 173] width 294 height 17
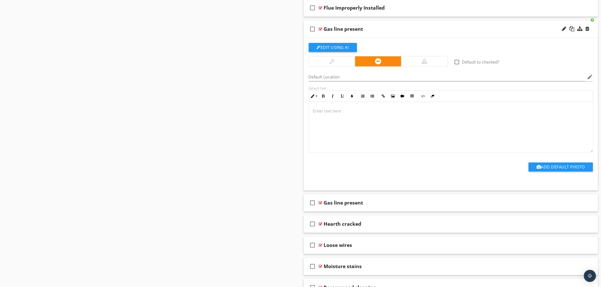
scroll to position [1577, 0]
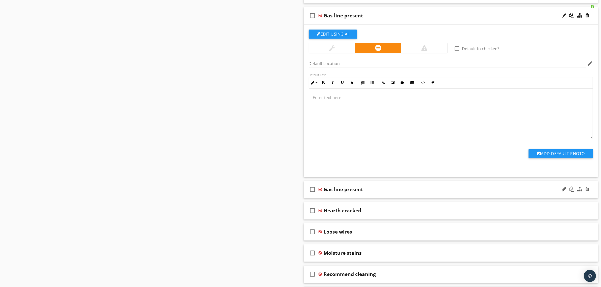
click at [405, 193] on div "Gas line present" at bounding box center [430, 189] width 213 height 6
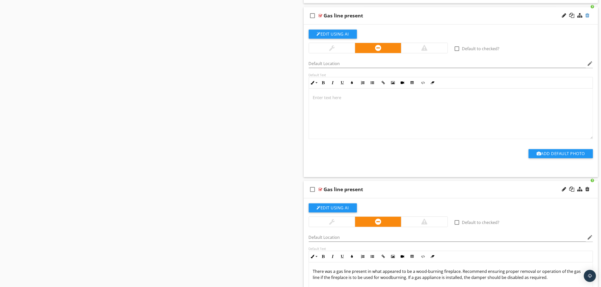
click at [587, 17] on div at bounding box center [587, 15] width 4 height 5
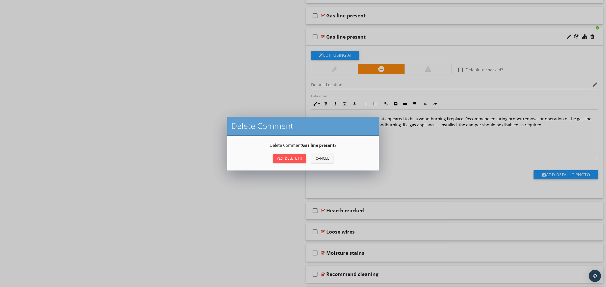
click at [297, 156] on div "Yes, Delete it!" at bounding box center [289, 158] width 25 height 5
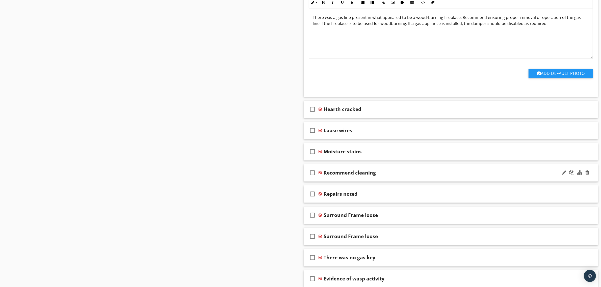
scroll to position [1672, 0]
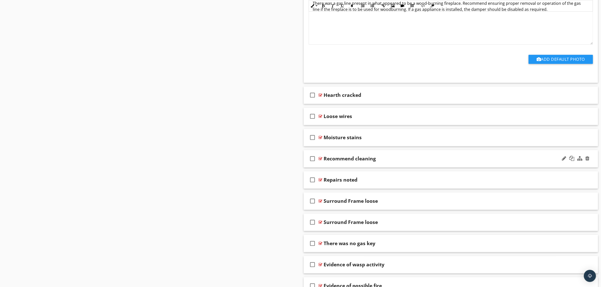
click at [377, 160] on div "Recommend cleaning" at bounding box center [430, 159] width 213 height 6
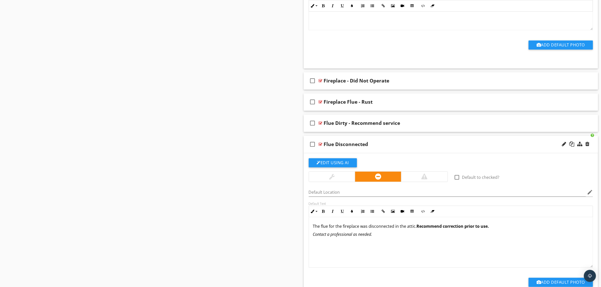
scroll to position [1230, 0]
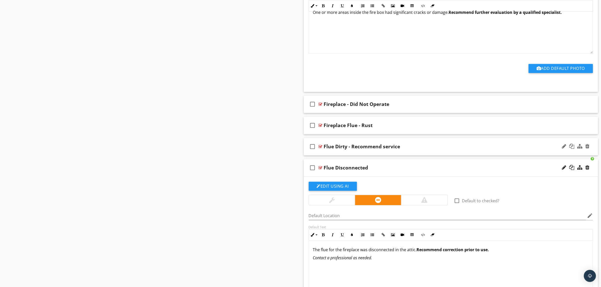
click at [406, 149] on div "Flue Dirty - Recommend service" at bounding box center [430, 147] width 213 height 6
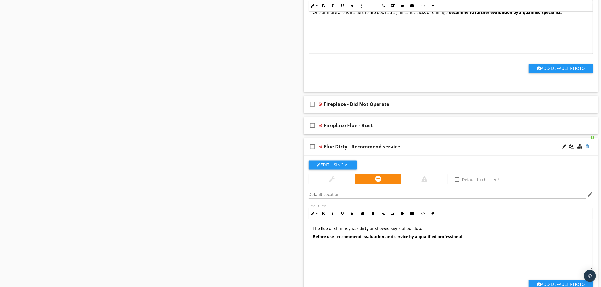
click at [587, 149] on div at bounding box center [587, 146] width 4 height 5
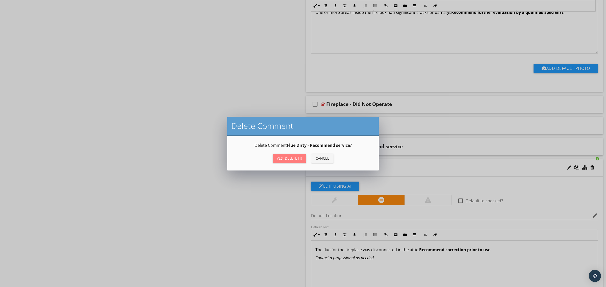
click at [288, 157] on div "Yes, Delete it!" at bounding box center [289, 158] width 25 height 5
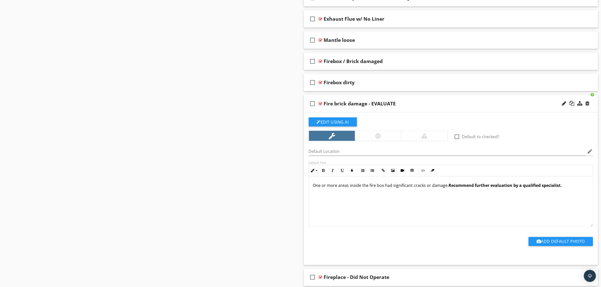
scroll to position [1041, 0]
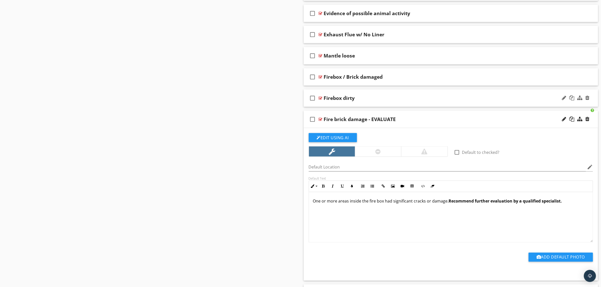
click at [386, 98] on div "Firebox dirty" at bounding box center [430, 98] width 213 height 6
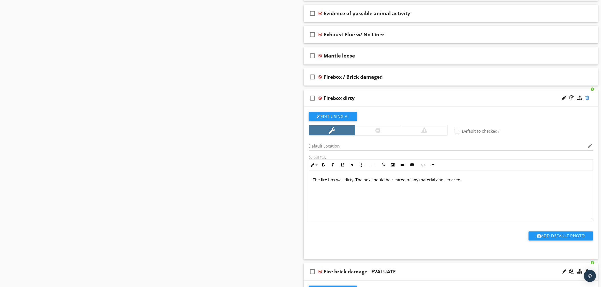
click at [585, 99] on div at bounding box center [587, 97] width 4 height 5
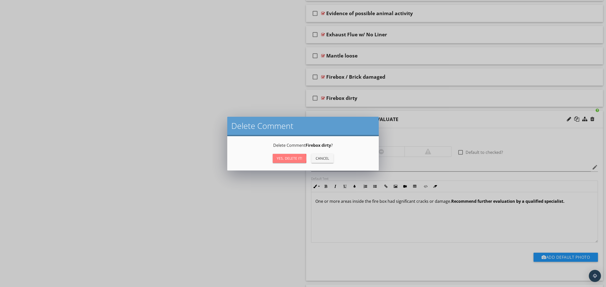
click at [283, 155] on button "Yes, Delete it!" at bounding box center [290, 158] width 34 height 9
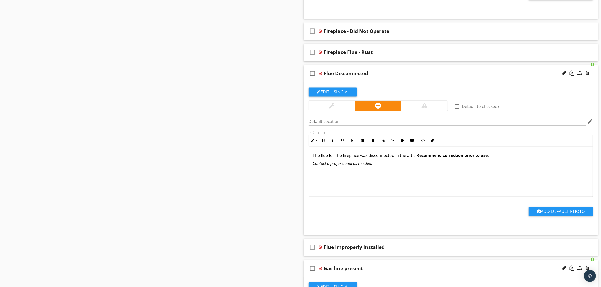
scroll to position [1325, 0]
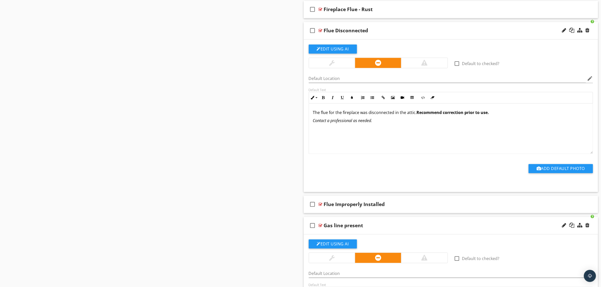
click at [430, 32] on div "Flue Disconnected" at bounding box center [430, 31] width 213 height 6
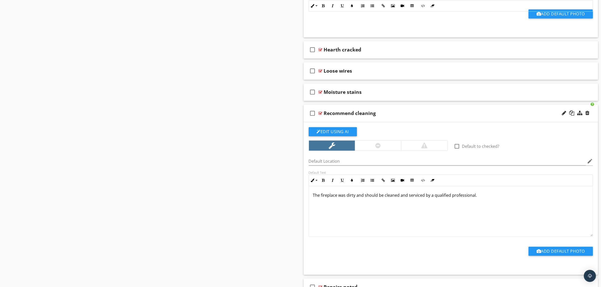
scroll to position [1546, 0]
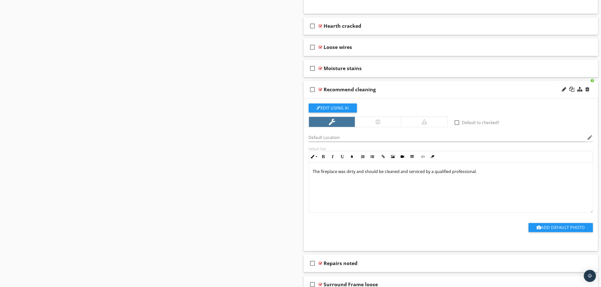
click at [337, 175] on p "The fireplace was dirty and should be cleaned and serviced by a qualified profe…" at bounding box center [451, 172] width 276 height 6
click at [384, 175] on p "The fireplace had buildup or was dirty and should be cleaned and serviced by a …" at bounding box center [451, 172] width 276 height 6
click at [452, 175] on p "The fireplace had buildup or was dirty. Recommend cleaning and serviced by a qu…" at bounding box center [451, 172] width 276 height 6
drag, startPoint x: 506, startPoint y: 175, endPoint x: 386, endPoint y: 178, distance: 119.9
click at [386, 175] on p "The fireplace had buildup or was dirty. Recommend cleaning and service by a qua…" at bounding box center [451, 172] width 276 height 6
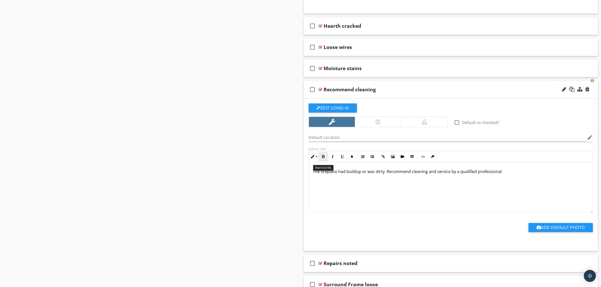
click at [326, 159] on button "Bold" at bounding box center [323, 157] width 10 height 10
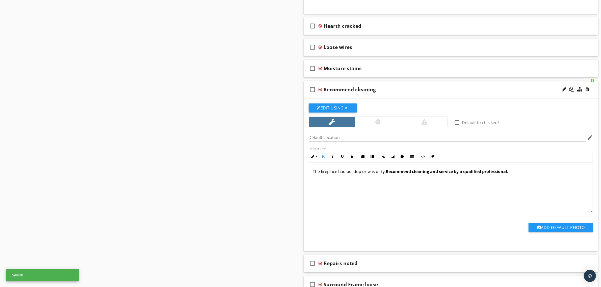
click at [386, 93] on div "Recommend cleaning" at bounding box center [430, 90] width 213 height 6
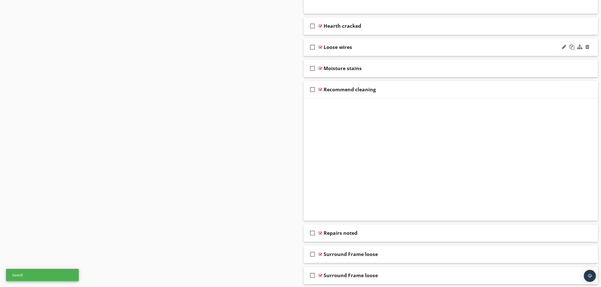
scroll to position [1508, 0]
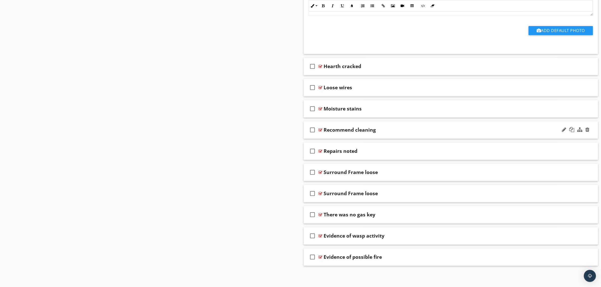
click at [371, 129] on div "Recommend cleaning" at bounding box center [350, 130] width 52 height 6
click at [371, 129] on input "Recommend cleaning" at bounding box center [430, 130] width 213 height 8
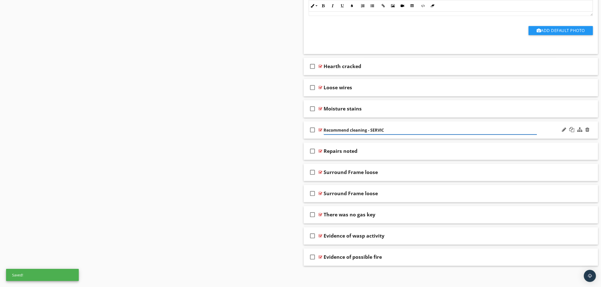
type input "Recommend cleaning - SERVICE"
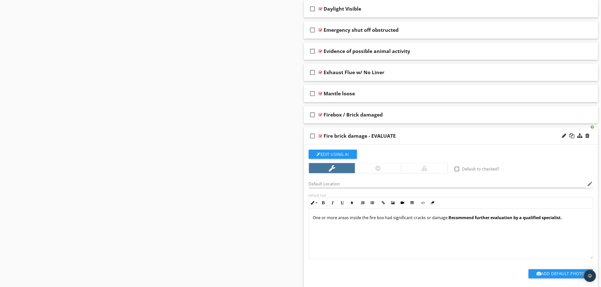
scroll to position [972, 0]
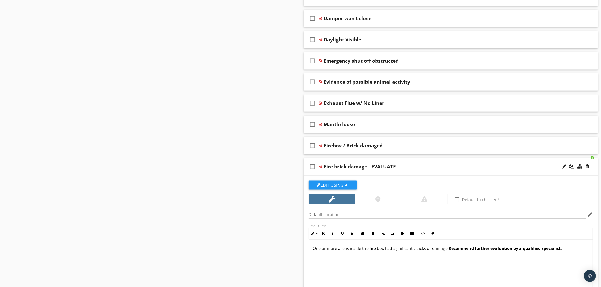
click at [419, 168] on div "Fire brick damage - EVALUATE" at bounding box center [430, 167] width 213 height 6
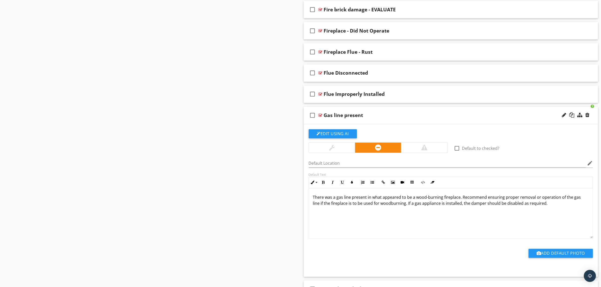
scroll to position [1161, 0]
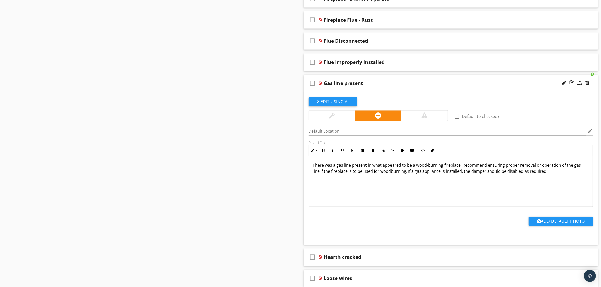
click at [393, 83] on div "Gas line present" at bounding box center [430, 83] width 213 height 6
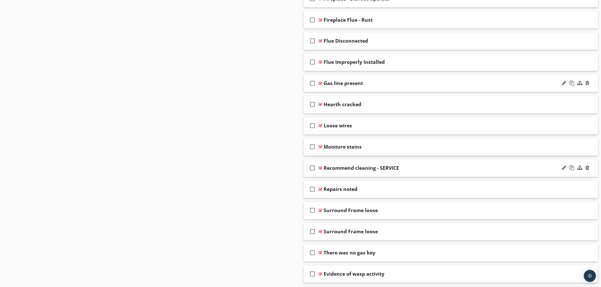
click at [397, 87] on div "Gas line present" at bounding box center [430, 83] width 213 height 6
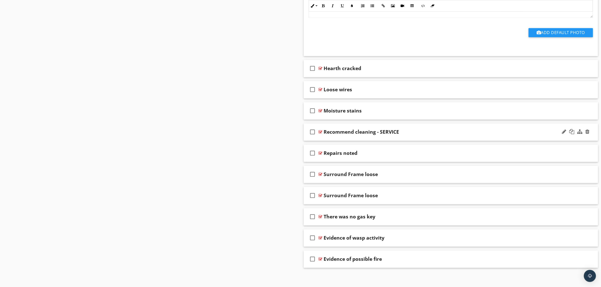
scroll to position [1356, 0]
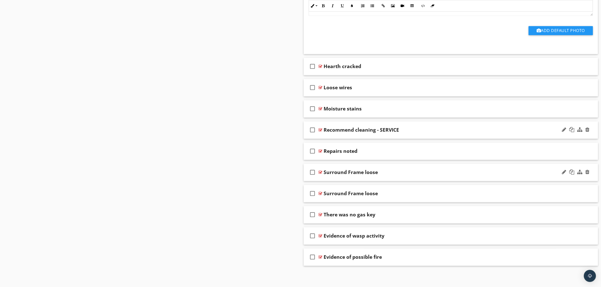
click at [392, 175] on div "Surround Frame loose" at bounding box center [430, 172] width 213 height 6
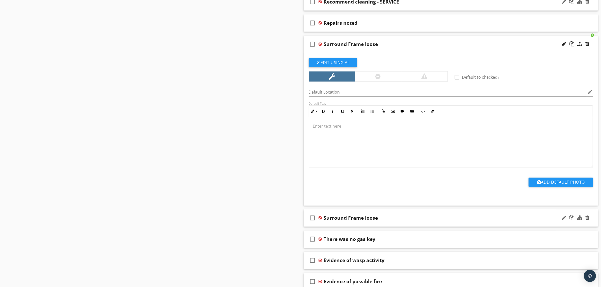
scroll to position [1482, 0]
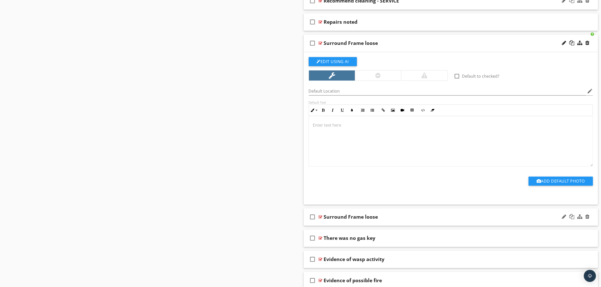
click at [402, 220] on div "Surround Frame loose" at bounding box center [430, 217] width 213 height 6
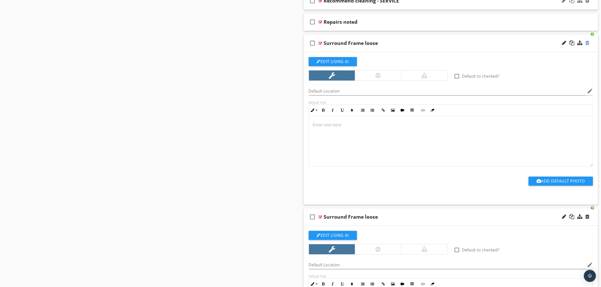
click at [587, 44] on div at bounding box center [587, 42] width 4 height 5
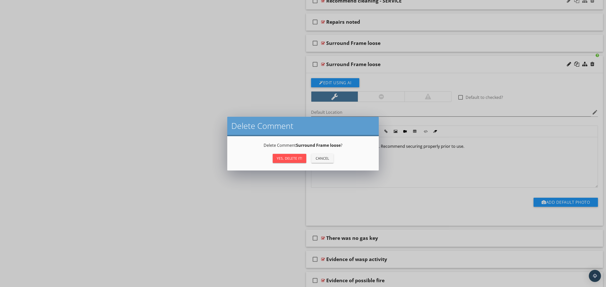
click at [285, 159] on div "Yes, Delete it!" at bounding box center [289, 158] width 25 height 5
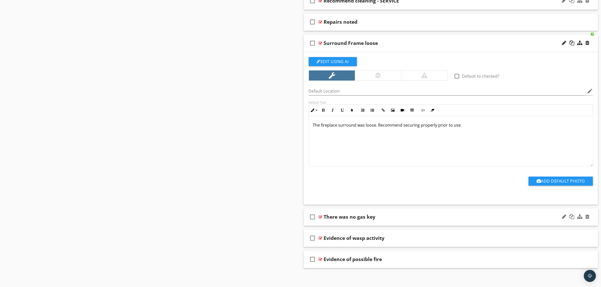
click at [411, 220] on div "There was no gas key" at bounding box center [430, 217] width 213 height 6
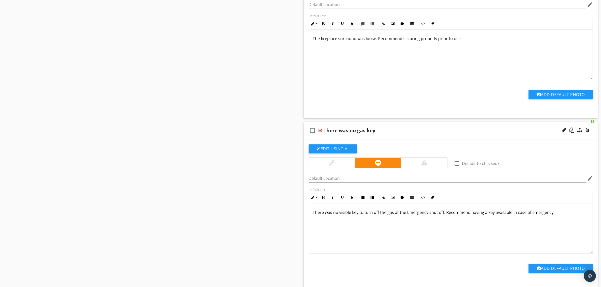
scroll to position [1576, 0]
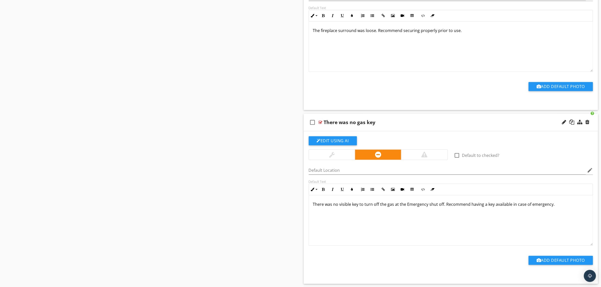
click at [374, 123] on div "There was no gas key" at bounding box center [350, 122] width 52 height 6
type input "No gas key"
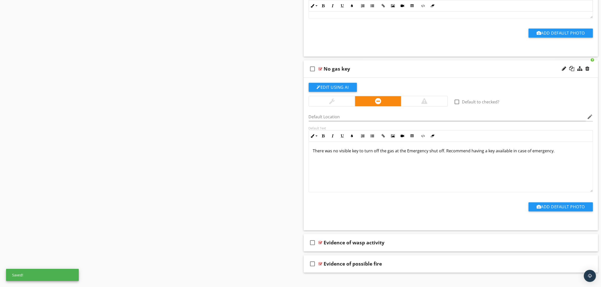
scroll to position [1640, 0]
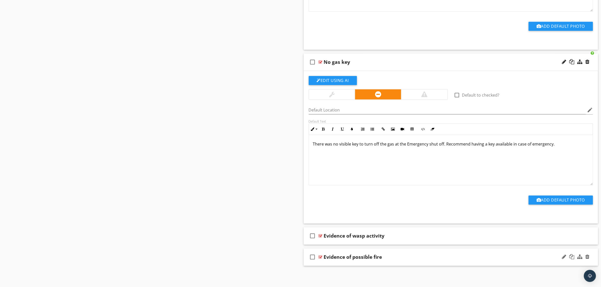
click at [389, 258] on div "Evidence of possible fire" at bounding box center [430, 257] width 213 height 6
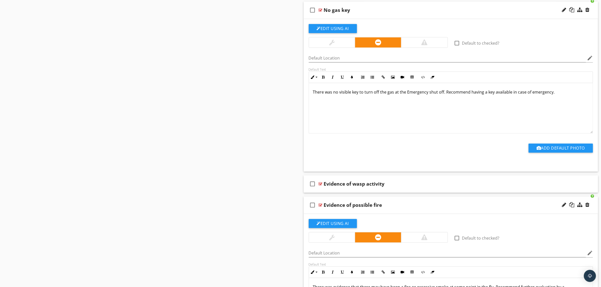
scroll to position [1735, 0]
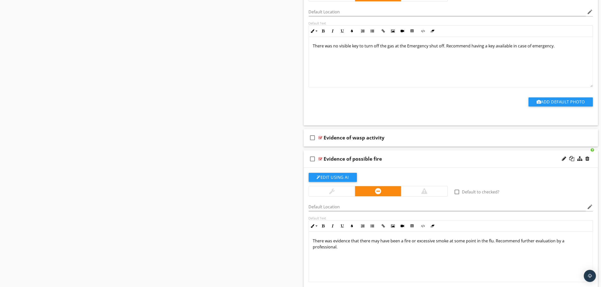
click at [379, 162] on div "Evidence of possible fire" at bounding box center [353, 159] width 58 height 6
type input "Evidence of possible fire - FLUE"
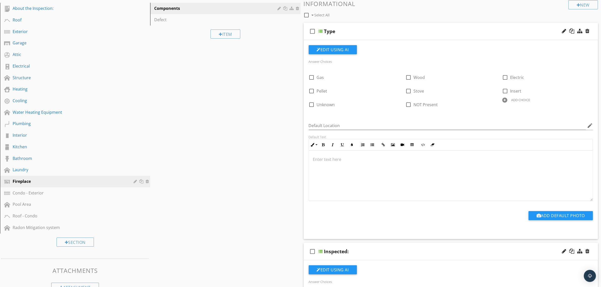
scroll to position [0, 0]
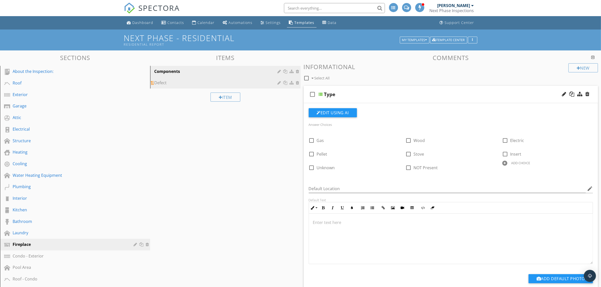
click at [164, 83] on div "Defect" at bounding box center [216, 83] width 125 height 6
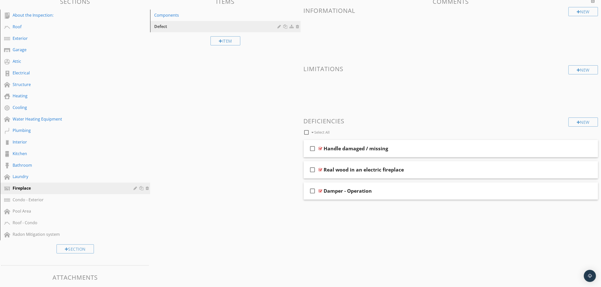
scroll to position [63, 0]
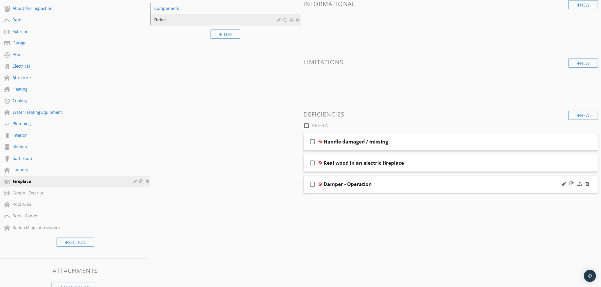
click at [347, 185] on div "Damper - Operation" at bounding box center [348, 184] width 48 height 6
click at [410, 182] on input "Damper - Operation" at bounding box center [430, 185] width 213 height 8
drag, startPoint x: 265, startPoint y: 217, endPoint x: 277, endPoint y: 217, distance: 11.4
click at [268, 217] on div "Sections About the Inspection: Roof Exterior Garage Attic Electrical Structure …" at bounding box center [300, 141] width 601 height 308
click at [459, 184] on div "Damper - Operation" at bounding box center [430, 184] width 213 height 6
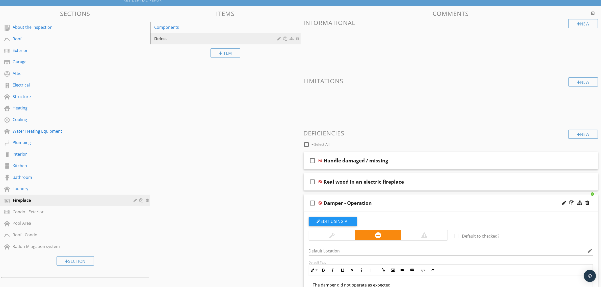
scroll to position [0, 0]
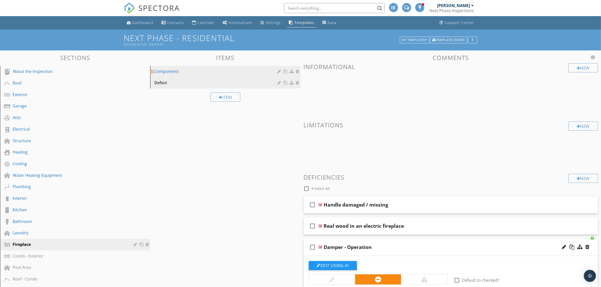
click at [178, 73] on div "Components" at bounding box center [216, 71] width 125 height 6
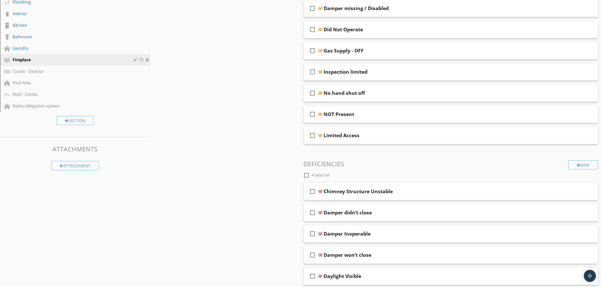
scroll to position [221, 0]
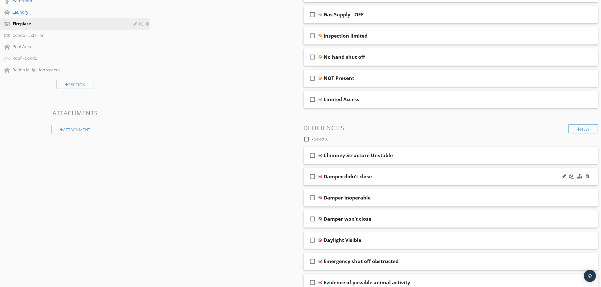
click at [387, 176] on div "Damper didn’t close" at bounding box center [430, 177] width 213 height 6
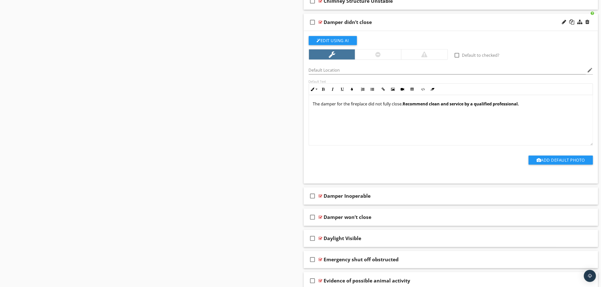
scroll to position [378, 0]
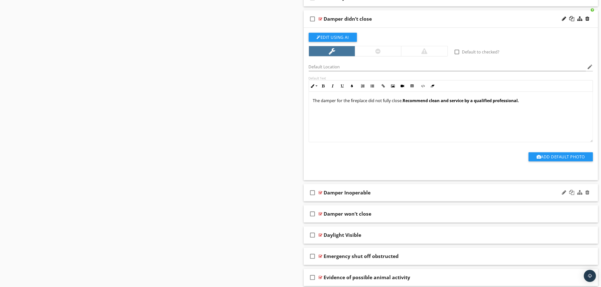
click at [386, 195] on div "Damper Inoperable" at bounding box center [430, 193] width 213 height 6
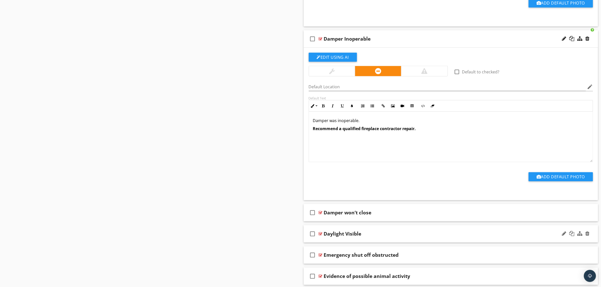
scroll to position [536, 0]
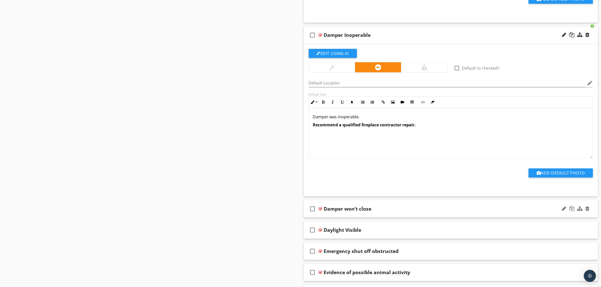
click at [390, 212] on div "Damper won’t close" at bounding box center [430, 209] width 213 height 6
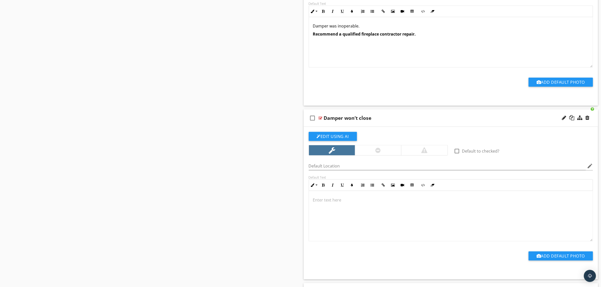
scroll to position [631, 0]
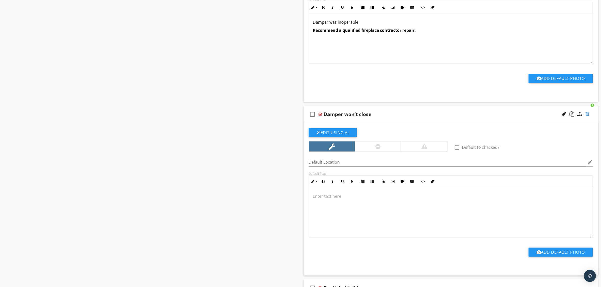
click at [587, 115] on div at bounding box center [587, 114] width 4 height 5
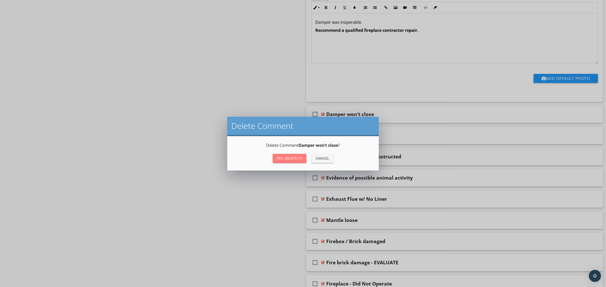
click at [281, 159] on div "Yes, Delete it!" at bounding box center [289, 158] width 25 height 5
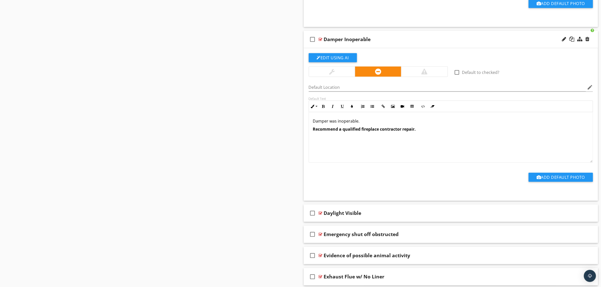
scroll to position [505, 0]
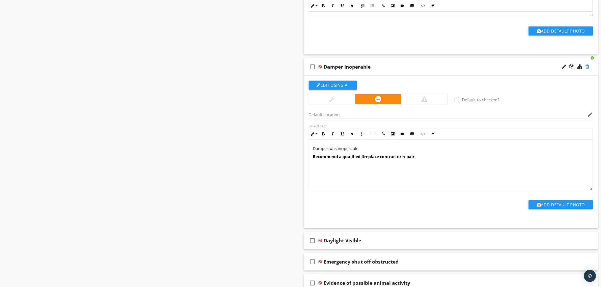
click at [587, 66] on div at bounding box center [587, 66] width 4 height 5
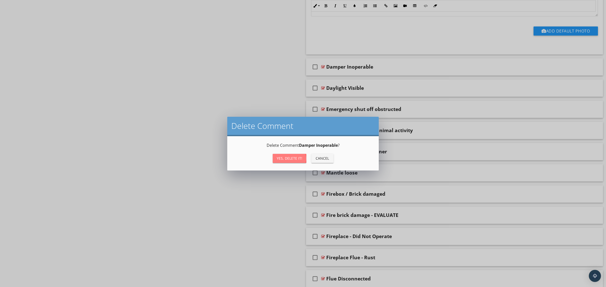
click at [285, 158] on div "Yes, Delete it!" at bounding box center [289, 158] width 25 height 5
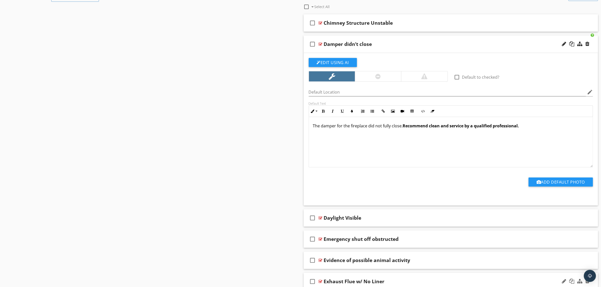
scroll to position [347, 0]
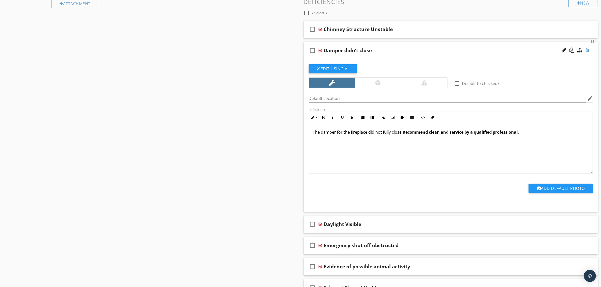
click at [588, 49] on div at bounding box center [587, 50] width 4 height 5
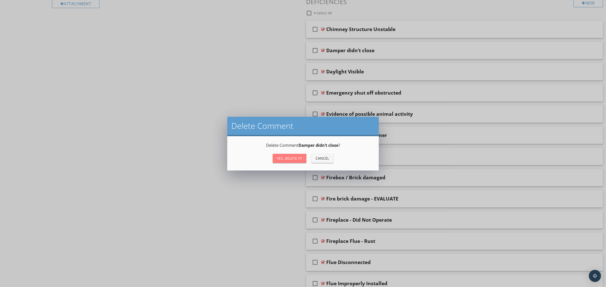
click at [290, 159] on div "Yes, Delete it!" at bounding box center [289, 158] width 25 height 5
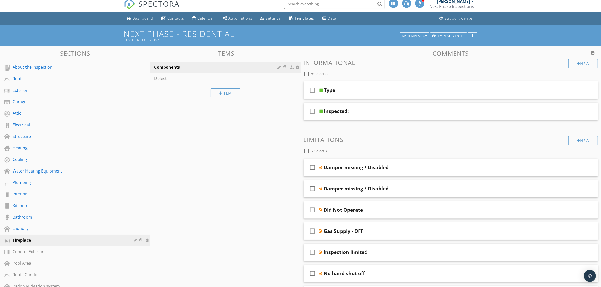
scroll to position [0, 0]
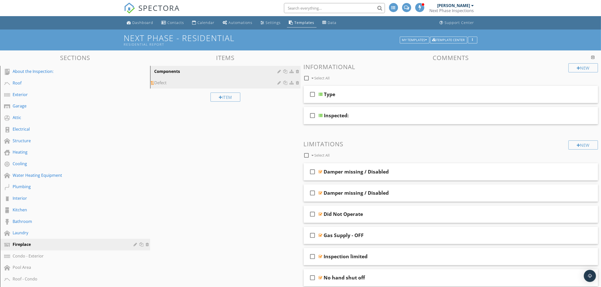
drag, startPoint x: 221, startPoint y: 81, endPoint x: 243, endPoint y: 83, distance: 22.3
click at [221, 81] on div "Defect" at bounding box center [216, 83] width 125 height 6
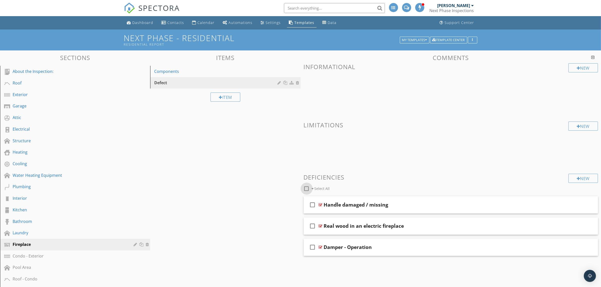
click at [305, 190] on div at bounding box center [306, 188] width 9 height 9
checkbox input "true"
click at [344, 188] on div at bounding box center [344, 188] width 4 height 4
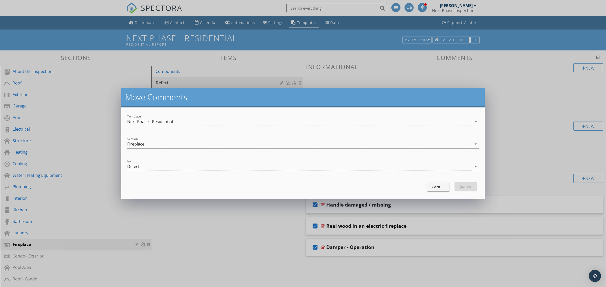
click at [162, 165] on div "Defect" at bounding box center [299, 167] width 344 height 8
click at [163, 166] on div "Components" at bounding box center [302, 169] width 343 height 6
click at [473, 187] on button "move" at bounding box center [465, 186] width 22 height 9
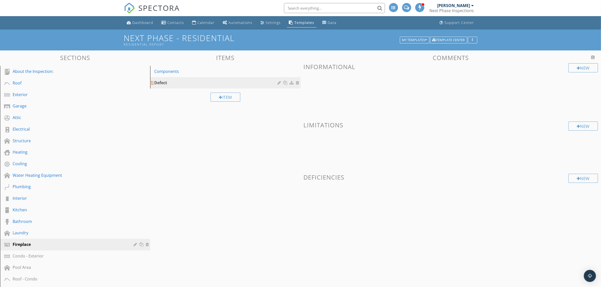
click at [298, 82] on div at bounding box center [298, 83] width 5 height 4
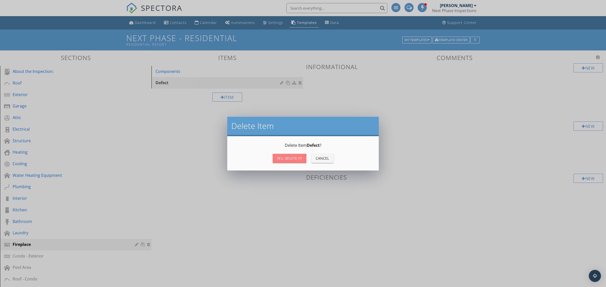
click at [291, 160] on div "Yes, Delete it!" at bounding box center [289, 158] width 25 height 5
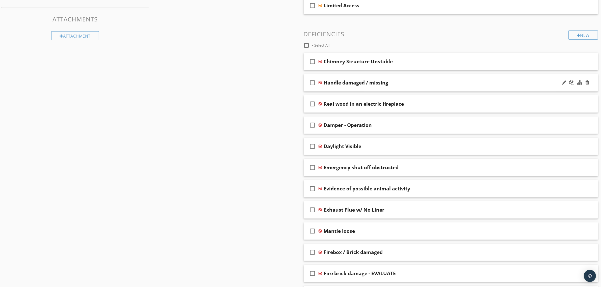
scroll to position [315, 0]
click at [387, 125] on div "Damper - Operation" at bounding box center [430, 124] width 213 height 6
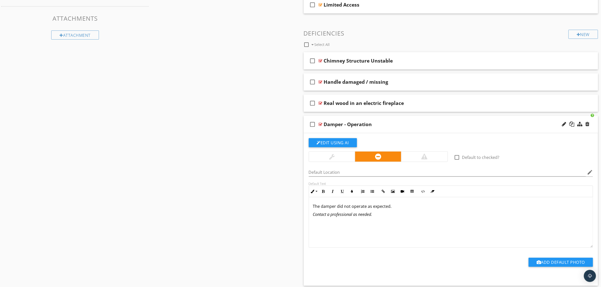
click at [399, 209] on p "The damper did not operate as expected." at bounding box center [451, 206] width 276 height 6
drag, startPoint x: 515, startPoint y: 210, endPoint x: 489, endPoint y: 229, distance: 32.3
click at [489, 229] on div "The damper did not operate as expected. Adjust or repair according to type and …" at bounding box center [451, 222] width 284 height 50
click at [515, 207] on p "The damper did not operate as expected. Adjust or repair according to type and …" at bounding box center [451, 206] width 276 height 6
click at [486, 231] on div "The damper did not operate as expected. Adjust or repair according to type and …" at bounding box center [451, 222] width 284 height 50
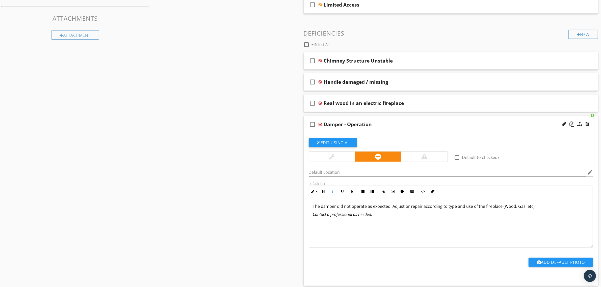
click at [530, 208] on p "The damper did not operate as expected. Adjust or repair according to type and …" at bounding box center [451, 206] width 276 height 6
click at [486, 234] on div "The damper did not operate as expected. Adjust or repair according to type and …" at bounding box center [451, 222] width 284 height 50
click at [410, 124] on div "Damper - Operation" at bounding box center [430, 124] width 213 height 6
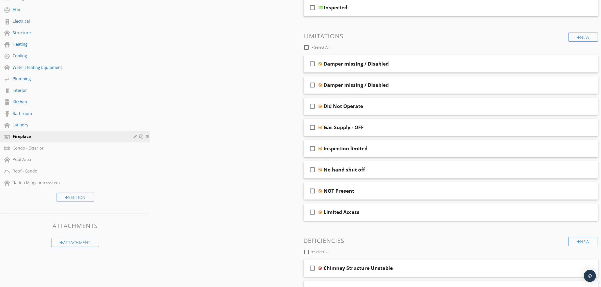
scroll to position [0, 0]
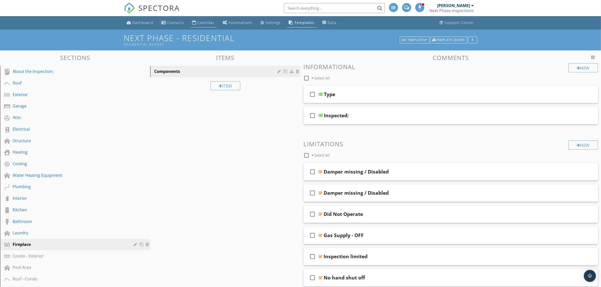
click at [200, 23] on div "Calendar" at bounding box center [206, 22] width 17 height 5
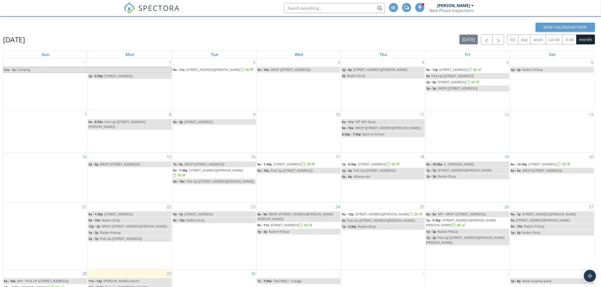
scroll to position [67, 0]
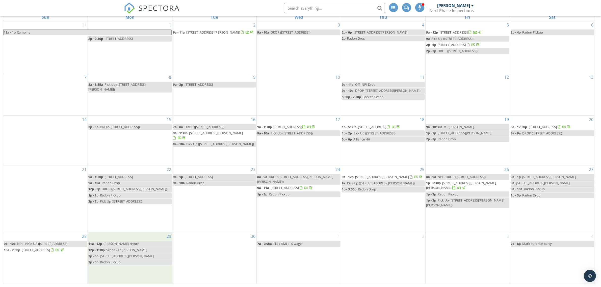
click at [133, 273] on div "29 11a - 12p Murdock return 12p - 1:30p Scope - Ft Morgan 2p - 6p 2019 Co Rd 4,…" at bounding box center [130, 257] width 84 height 51
click at [130, 259] on link "Event" at bounding box center [129, 259] width 26 height 8
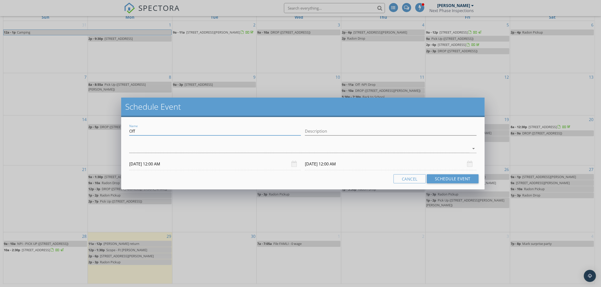
drag, startPoint x: 152, startPoint y: 132, endPoint x: 116, endPoint y: 129, distance: 36.3
click at [117, 129] on div "Schedule Event Name Off Description arrow_drop_down 09/29/2025 12:00 AM 09/30/2…" at bounding box center [300, 143] width 601 height 287
type input "Bellco Deposit"
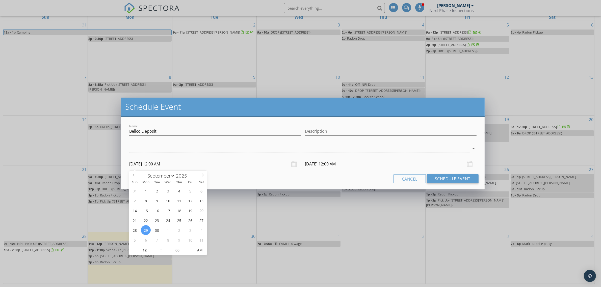
click at [237, 168] on input "09/29/2025 12:00 AM" at bounding box center [215, 164] width 172 height 12
type input "11"
type input "09/29/2025 11:00 PM"
click at [157, 254] on span at bounding box center [159, 252] width 4 height 5
type input "10"
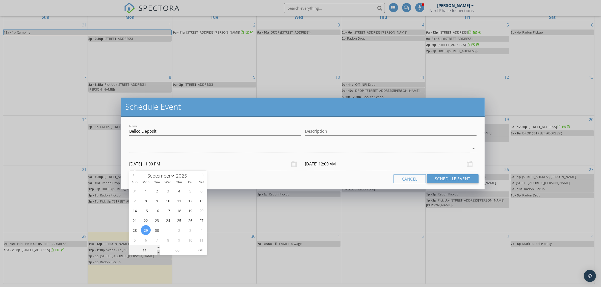
type input "09/29/2025 10:00 PM"
click at [157, 254] on span at bounding box center [159, 252] width 4 height 5
type input "10"
type input "09/30/2025 10:00 PM"
type input "09/29/2025 10:00 AM"
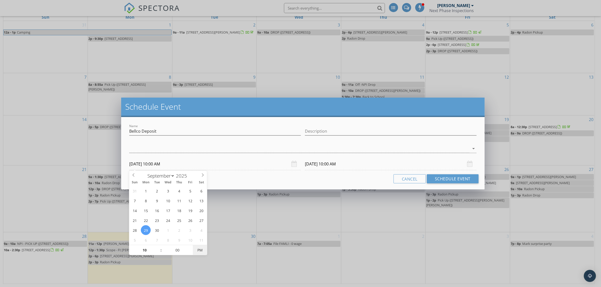
click at [198, 250] on span "PM" at bounding box center [200, 250] width 14 height 10
drag, startPoint x: 276, startPoint y: 177, endPoint x: 307, endPoint y: 168, distance: 32.9
click at [277, 177] on div "Cancel Schedule Event" at bounding box center [302, 178] width 351 height 9
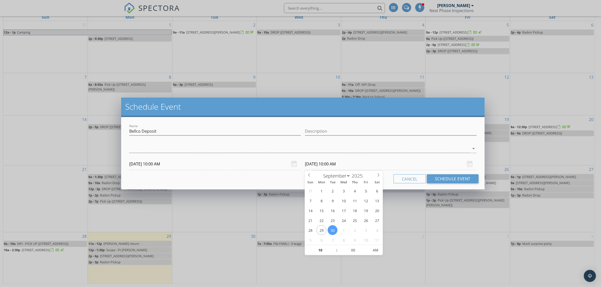
click at [310, 167] on input "09/30/2025 10:00 AM" at bounding box center [391, 164] width 172 height 12
type input "09/29/2025 10:00 AM"
type input "11"
type input "09/29/2025 11:00 AM"
click at [334, 247] on span at bounding box center [334, 247] width 4 height 5
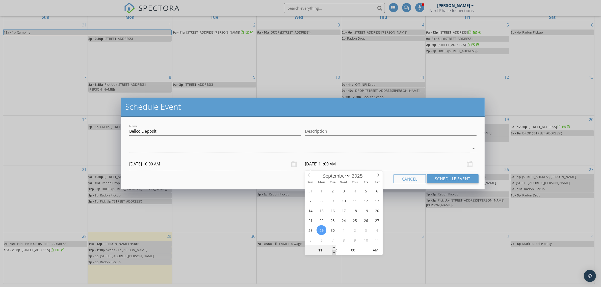
type input "10"
type input "09/29/2025 10:00 AM"
click at [334, 252] on span at bounding box center [334, 252] width 4 height 5
type input "05"
type input "09/29/2025 10:05 AM"
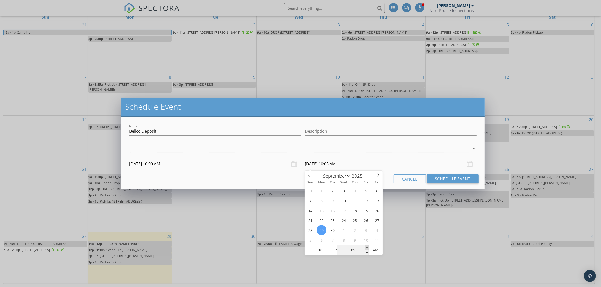
click at [365, 247] on span at bounding box center [367, 247] width 4 height 5
type input "10"
type input "09/29/2025 10:10 AM"
click at [365, 247] on span at bounding box center [367, 247] width 4 height 5
type input "15"
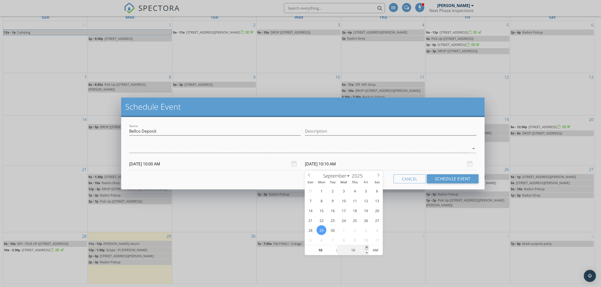
type input "09/29/2025 10:15 AM"
click at [365, 247] on span at bounding box center [367, 247] width 4 height 5
type input "20"
type input "09/29/2025 10:20 AM"
click at [365, 247] on span at bounding box center [367, 247] width 4 height 5
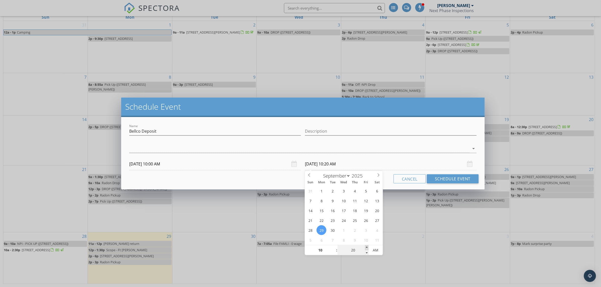
type input "25"
type input "09/29/2025 10:25 AM"
click at [365, 247] on span at bounding box center [367, 247] width 4 height 5
type input "30"
type input "09/29/2025 10:30 AM"
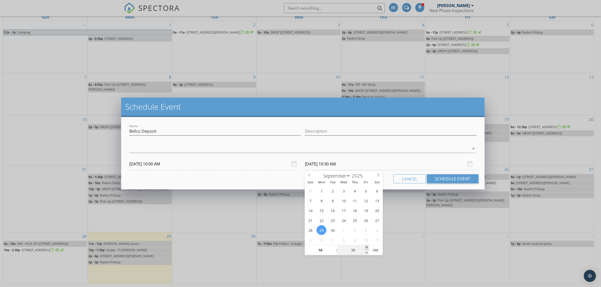
click at [365, 247] on span at bounding box center [367, 247] width 4 height 5
drag, startPoint x: 452, startPoint y: 179, endPoint x: 357, endPoint y: 20, distance: 185.4
click at [452, 179] on button "Schedule Event" at bounding box center [453, 178] width 52 height 9
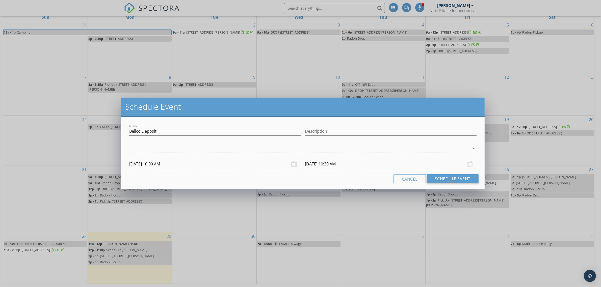
click at [192, 153] on div at bounding box center [299, 149] width 340 height 8
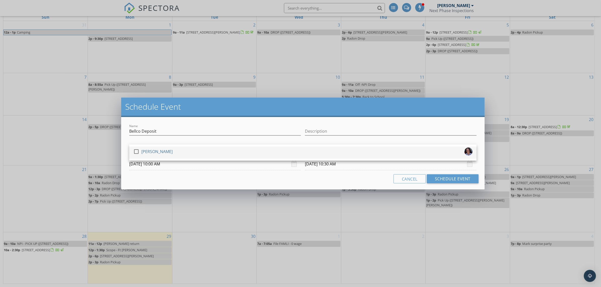
click at [154, 151] on div "[PERSON_NAME]" at bounding box center [156, 152] width 31 height 8
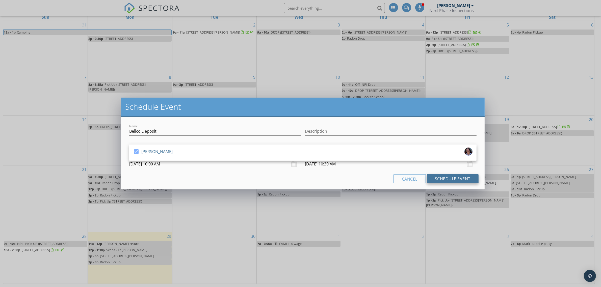
click at [446, 180] on button "Schedule Event" at bounding box center [453, 178] width 52 height 9
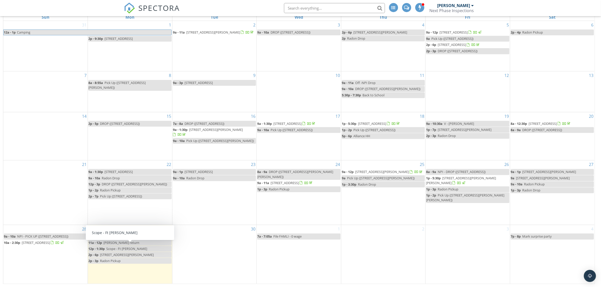
click at [102, 248] on span "12p - 1:30p" at bounding box center [96, 249] width 16 height 5
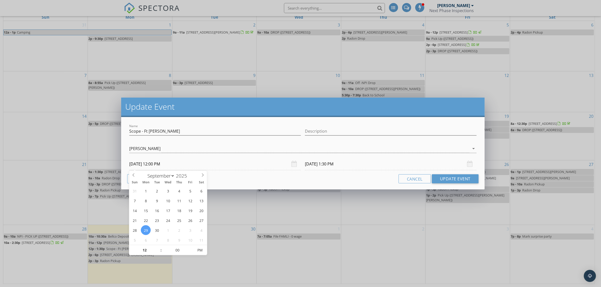
click at [148, 162] on input "09/29/2025 12:00 PM" at bounding box center [215, 164] width 172 height 12
type input "01"
type input "09/29/2025 1:00 PM"
click at [158, 248] on span at bounding box center [159, 247] width 4 height 5
type input "09/29/2025 2:30 PM"
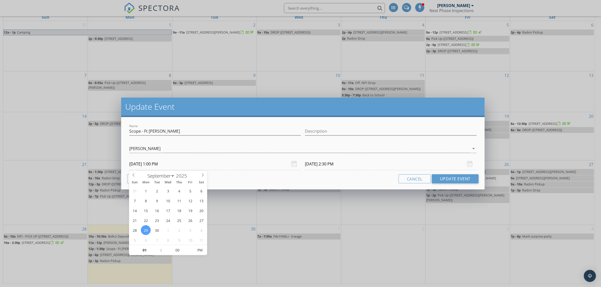
click at [338, 165] on input "09/29/2025 2:30 PM" at bounding box center [391, 164] width 172 height 12
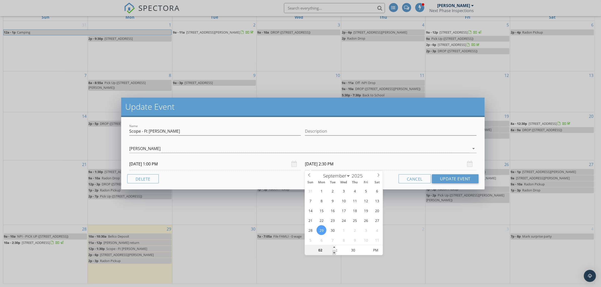
type input "01"
type input "09/29/2025 1:30 PM"
click at [334, 253] on span at bounding box center [334, 252] width 4 height 5
click at [456, 177] on button "Update Event" at bounding box center [455, 178] width 47 height 9
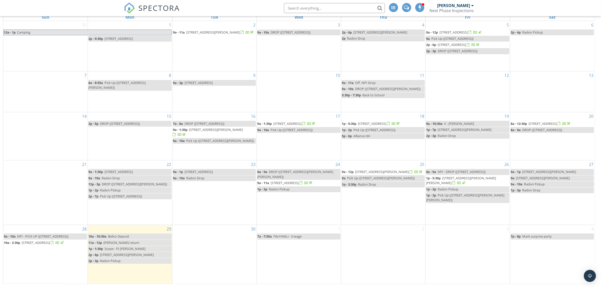
click at [111, 241] on span "Murdock return" at bounding box center [121, 242] width 36 height 5
select select "8"
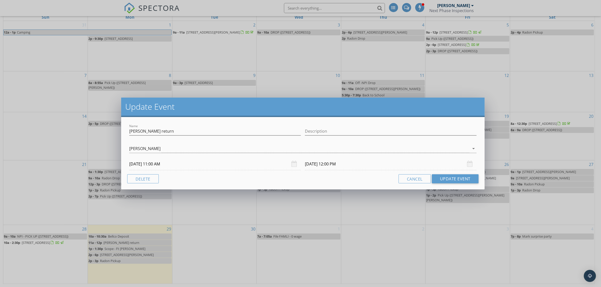
click at [143, 164] on input "09/29/2025 11:00 AM" at bounding box center [215, 164] width 172 height 12
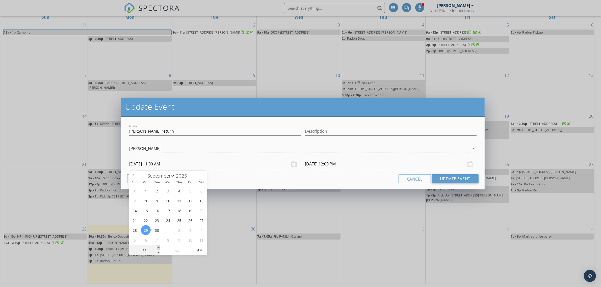
type input "12"
type input "09/29/2025 12:00 PM"
click at [158, 247] on span at bounding box center [159, 247] width 4 height 5
type input "09/29/2025 1:00 PM"
type input "05"
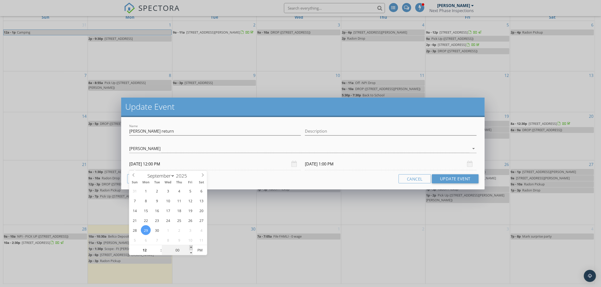
type input "09/29/2025 12:05 PM"
type input "09/29/2025 1:05 PM"
click at [191, 248] on span at bounding box center [191, 247] width 4 height 5
type input "10"
type input "09/29/2025 12:10 PM"
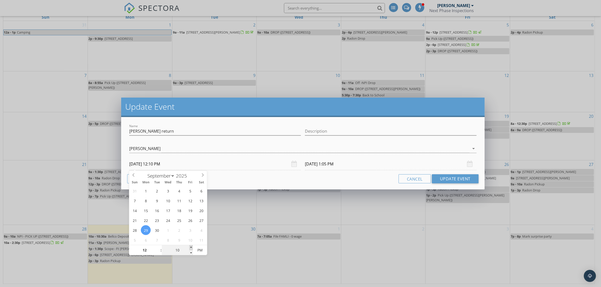
click at [191, 248] on span at bounding box center [191, 247] width 4 height 5
type input "15"
type input "09/29/2025 12:15 PM"
click at [191, 248] on span at bounding box center [191, 247] width 4 height 5
type input "20"
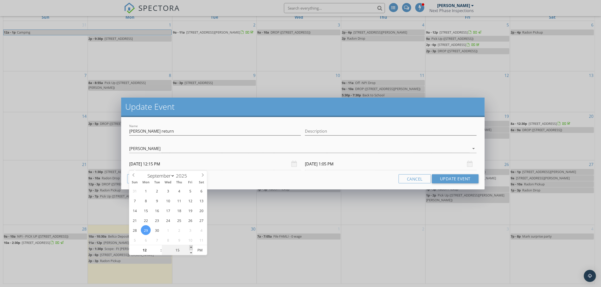
type input "09/29/2025 12:20 PM"
click at [191, 248] on span at bounding box center [191, 247] width 4 height 5
type input "25"
type input "09/29/2025 12:25 PM"
click at [191, 248] on span at bounding box center [191, 247] width 4 height 5
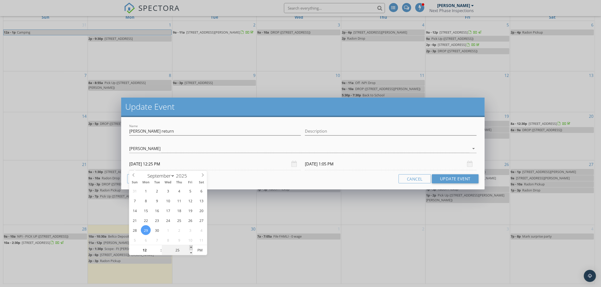
type input "09/29/2025 1:25 PM"
type input "30"
type input "09/29/2025 12:30 PM"
click at [191, 248] on span at bounding box center [191, 247] width 4 height 5
type input "09/29/2025 1:30 PM"
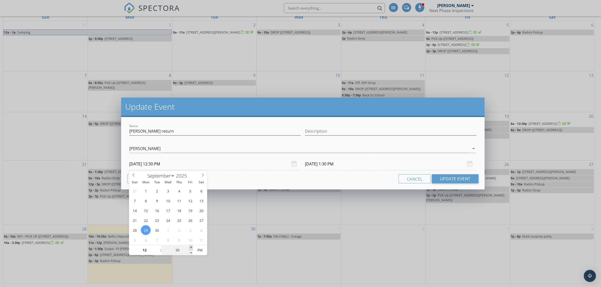
type input "35"
type input "09/29/2025 12:35 PM"
click at [191, 248] on span at bounding box center [191, 247] width 4 height 5
type input "09/29/2025 1:35 PM"
type input "40"
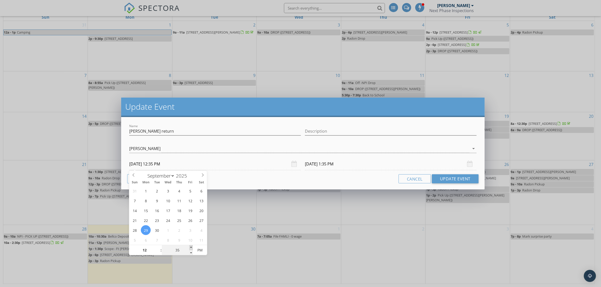
type input "09/29/2025 12:40 PM"
click at [191, 248] on span at bounding box center [191, 247] width 4 height 5
type input "09/29/2025 1:40 PM"
type input "35"
type input "09/29/2025 12:35 PM"
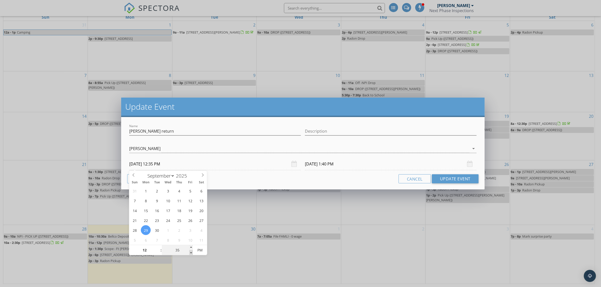
click at [191, 253] on span at bounding box center [191, 252] width 4 height 5
type input "30"
type input "09/29/2025 12:30 PM"
click at [191, 253] on span at bounding box center [191, 252] width 4 height 5
type input "25"
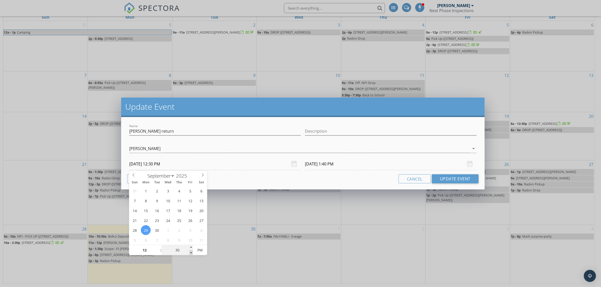
type input "09/29/2025 12:25 PM"
click at [191, 253] on span at bounding box center [191, 252] width 4 height 5
type input "20"
type input "09/29/2025 12:20 PM"
click at [191, 253] on span at bounding box center [191, 252] width 4 height 5
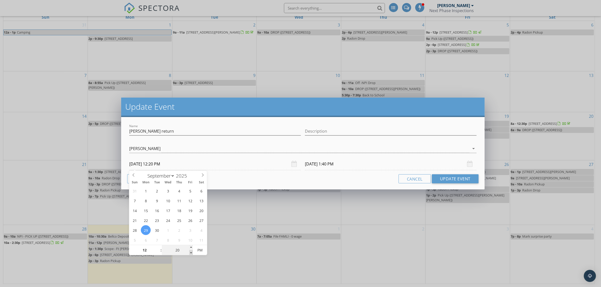
type input "15"
type input "09/29/2025 12:15 PM"
click at [191, 253] on span at bounding box center [191, 252] width 4 height 5
type input "10"
type input "09/29/2025 12:10 PM"
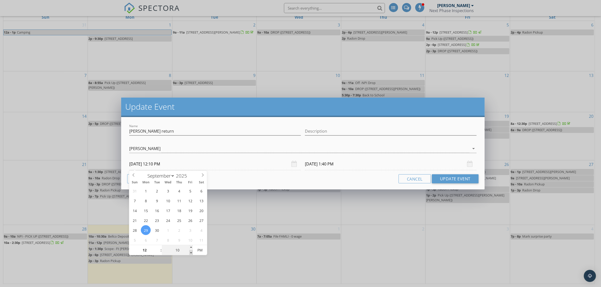
click at [191, 253] on span at bounding box center [191, 252] width 4 height 5
type input "09/29/2025 1:10 PM"
type input "15"
type input "09/29/2025 12:15 PM"
click at [191, 246] on span at bounding box center [191, 247] width 4 height 5
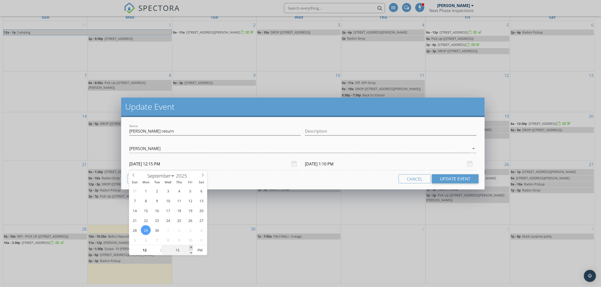
type input "20"
type input "09/29/2025 12:20 PM"
click at [191, 246] on span at bounding box center [191, 247] width 4 height 5
type input "25"
type input "09/29/2025 12:25 PM"
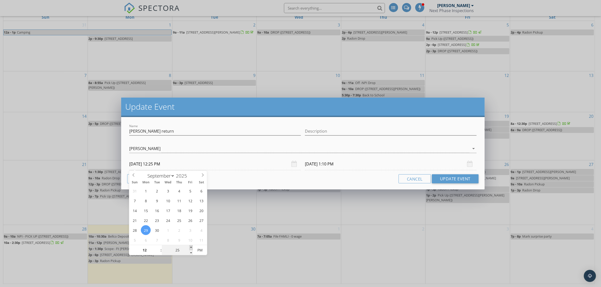
click at [191, 246] on span at bounding box center [191, 247] width 4 height 5
type input "30"
type input "09/29/2025 12:30 PM"
click at [191, 246] on span at bounding box center [191, 247] width 4 height 5
type input "35"
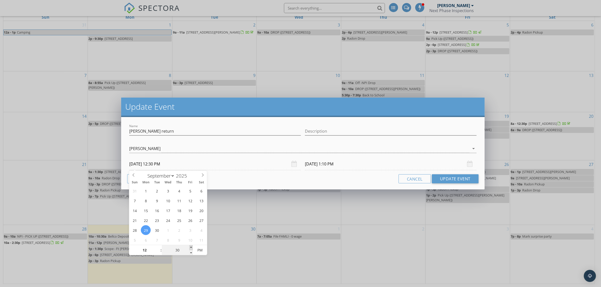
type input "09/29/2025 12:35 PM"
click at [191, 246] on span at bounding box center [191, 247] width 4 height 5
type input "09/29/2025 1:35 PM"
type input "40"
type input "09/29/2025 12:40 PM"
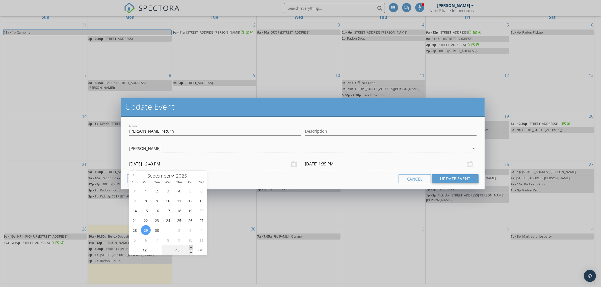
click at [191, 246] on span at bounding box center [191, 247] width 4 height 5
type input "09/29/2025 1:40 PM"
type input "45"
type input "09/29/2025 12:45 PM"
click at [191, 246] on span at bounding box center [191, 247] width 4 height 5
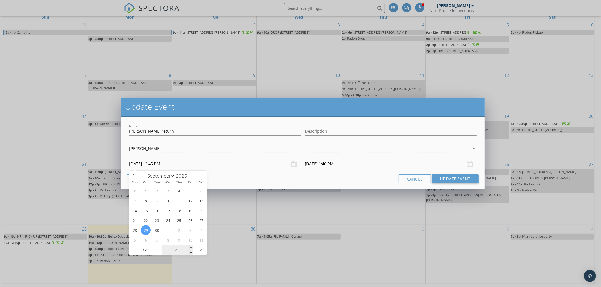
type input "09/29/2025 1:45 PM"
type input "50"
type input "09/29/2025 12:50 PM"
click at [191, 247] on span at bounding box center [191, 247] width 4 height 5
type input "50"
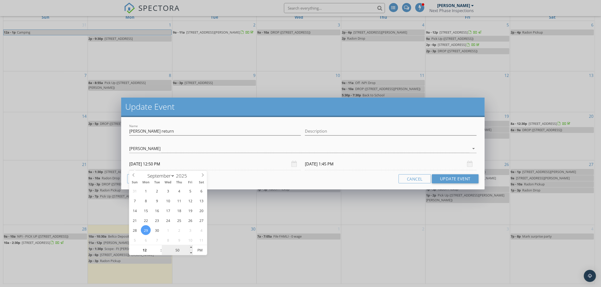
type input "09/29/2025 1:50 PM"
click at [329, 162] on input "09/29/2025 1:50 PM" at bounding box center [391, 164] width 172 height 12
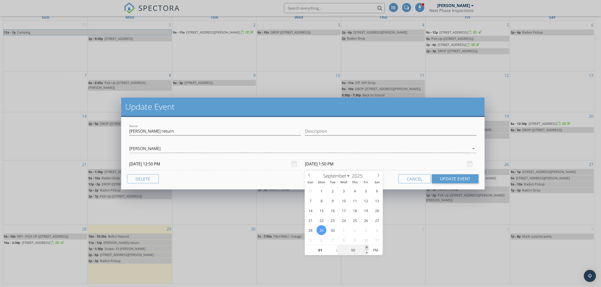
type input "55"
type input "09/29/2025 1:55 PM"
click at [368, 247] on span at bounding box center [367, 247] width 4 height 5
type input "02"
type input "00"
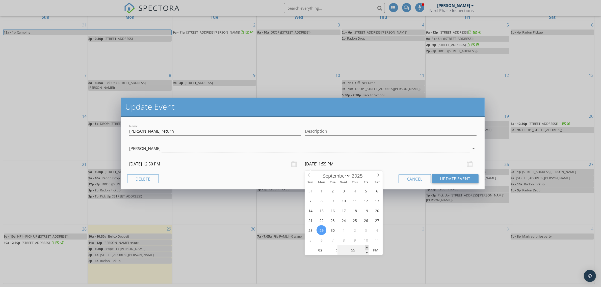
type input "09/29/2025 2:00 PM"
click at [368, 247] on span at bounding box center [367, 247] width 4 height 5
type input "01"
type input "09/29/2025 1:00 PM"
click at [333, 253] on span at bounding box center [334, 252] width 4 height 5
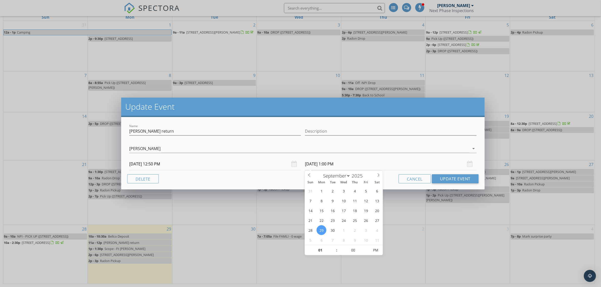
click at [249, 178] on div "Cancel Update Event" at bounding box center [302, 178] width 351 height 9
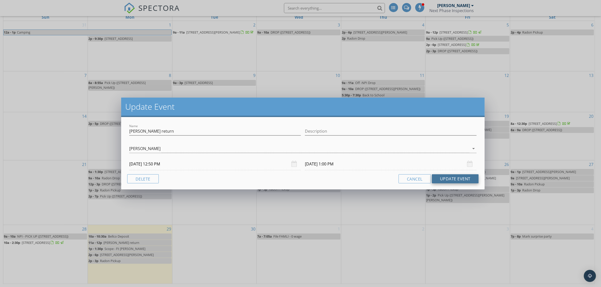
click at [443, 177] on button "Update Event" at bounding box center [455, 178] width 47 height 9
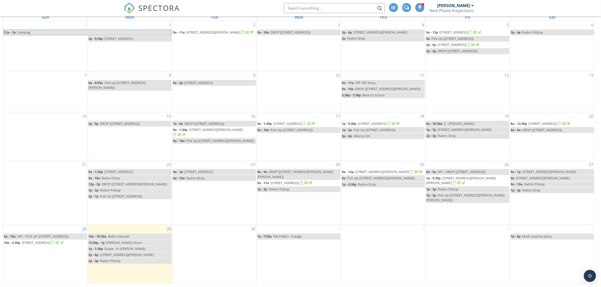
click at [118, 235] on span "Bellco Deposit" at bounding box center [118, 236] width 21 height 5
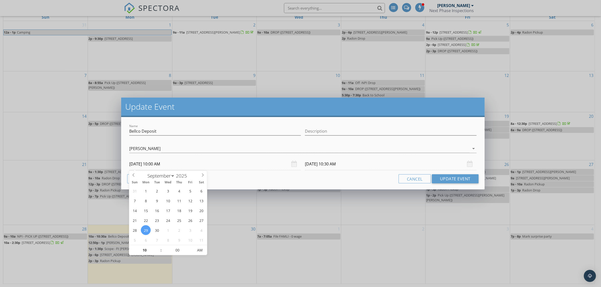
click at [166, 166] on input "09/29/2025 10:00 AM" at bounding box center [215, 164] width 172 height 12
type input "11"
type input "09/29/2025 11:00 AM"
click at [158, 247] on span at bounding box center [159, 247] width 4 height 5
type input "11"
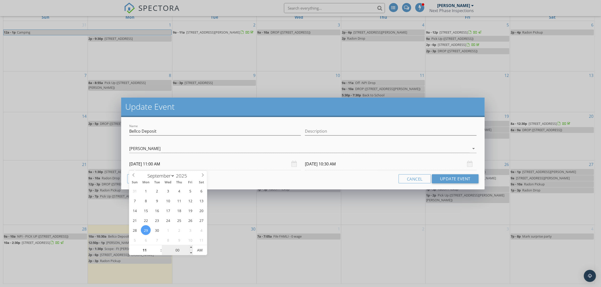
type input "09/29/2025 11:30 AM"
type input "05"
type input "09/29/2025 11:05 AM"
click at [190, 247] on span at bounding box center [191, 247] width 4 height 5
type input "10"
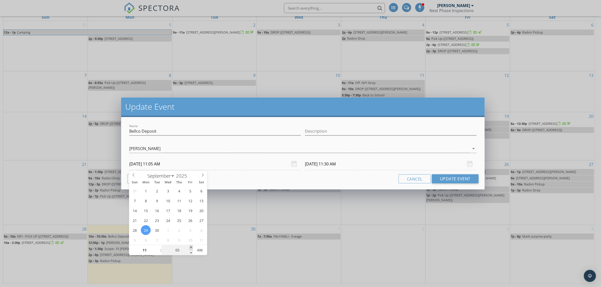
type input "09/29/2025 11:10 AM"
click at [190, 247] on span at bounding box center [191, 247] width 4 height 5
type input "15"
type input "09/29/2025 11:15 AM"
click at [190, 247] on span at bounding box center [191, 247] width 4 height 5
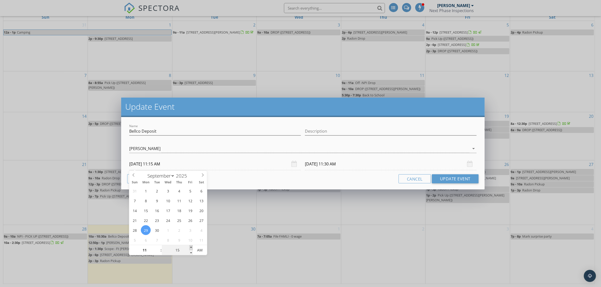
type input "20"
type input "09/29/2025 11:20 AM"
click at [190, 247] on span at bounding box center [191, 247] width 4 height 5
type input "25"
type input "09/29/2025 11:25 AM"
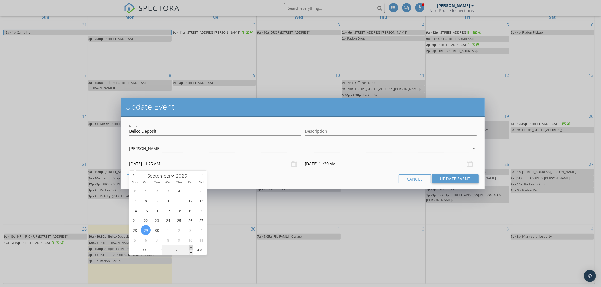
click at [190, 247] on span at bounding box center [191, 247] width 4 height 5
type input "30"
type input "09/29/2025 11:30 AM"
click at [190, 247] on span at bounding box center [191, 247] width 4 height 5
type input "35"
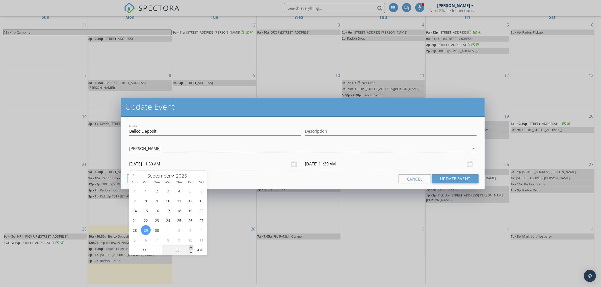
type input "09/29/2025 11:35 AM"
click at [190, 247] on span at bounding box center [191, 247] width 4 height 5
type input "12"
type input "05"
type input "09/29/2025 12:05 PM"
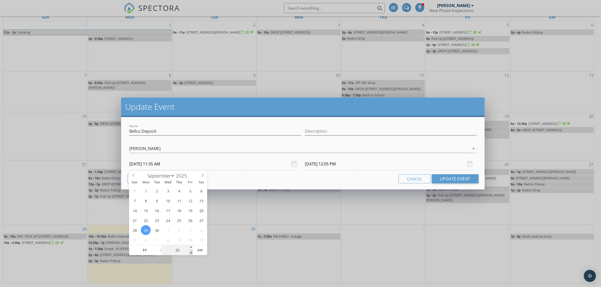
type input "30"
type input "09/29/2025 11:30 AM"
click at [190, 251] on span at bounding box center [191, 252] width 4 height 5
type input "00"
type input "09/29/2025 12:00 PM"
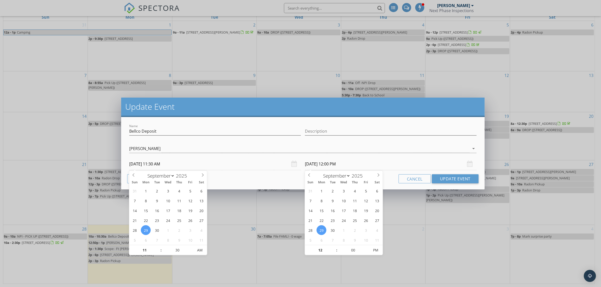
click at [318, 164] on input "09/29/2025 12:00 PM" at bounding box center [391, 164] width 172 height 12
type input "11"
type input "09/29/2025 11:00 AM"
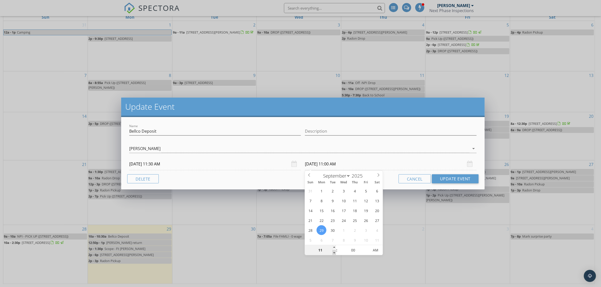
click at [334, 251] on span at bounding box center [334, 252] width 4 height 5
type input "05"
type input "09/29/2025 11:05 AM"
click at [367, 246] on span at bounding box center [367, 247] width 4 height 5
type input "10"
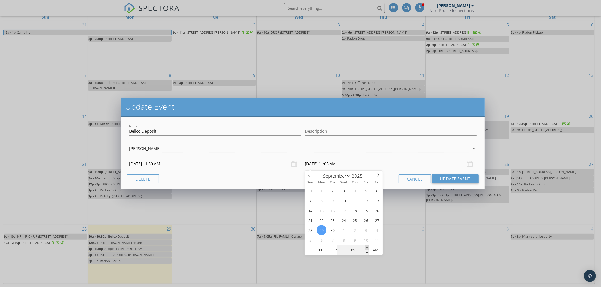
type input "09/29/2025 11:10 AM"
click at [367, 246] on span at bounding box center [367, 247] width 4 height 5
type input "15"
type input "09/29/2025 11:15 AM"
click at [367, 246] on span at bounding box center [367, 247] width 4 height 5
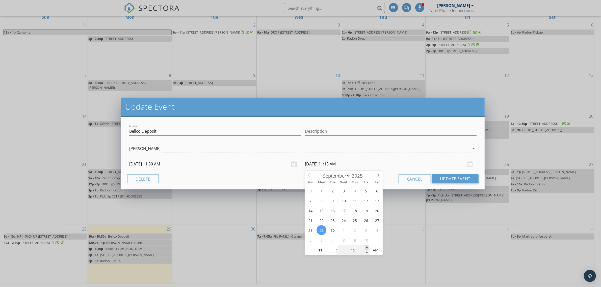
type input "20"
type input "09/29/2025 11:20 AM"
click at [367, 246] on span at bounding box center [367, 247] width 4 height 5
type input "25"
type input "09/29/2025 11:25 AM"
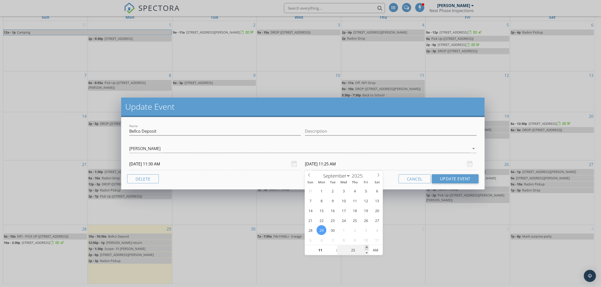
click at [367, 246] on span at bounding box center [367, 247] width 4 height 5
type input "30"
type input "09/29/2025 11:30 AM"
click at [367, 246] on span at bounding box center [367, 247] width 4 height 5
type input "35"
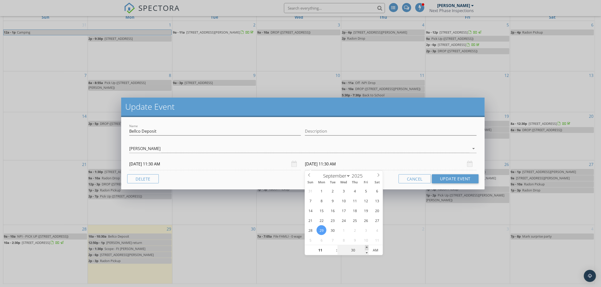
type input "09/29/2025 11:35 AM"
click at [367, 246] on span at bounding box center [367, 247] width 4 height 5
type input "40"
type input "09/29/2025 11:40 AM"
click at [367, 246] on span at bounding box center [367, 247] width 4 height 5
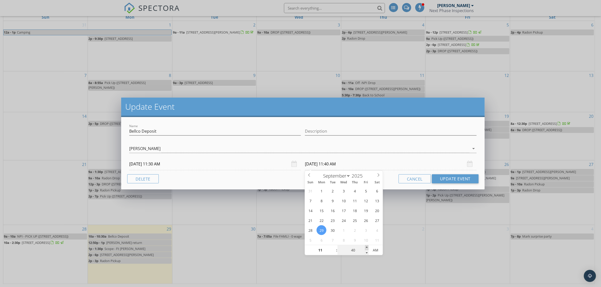
type input "45"
type input "09/29/2025 11:45 AM"
click at [367, 246] on span at bounding box center [367, 247] width 4 height 5
type input "40"
type input "09/29/2025 11:40 AM"
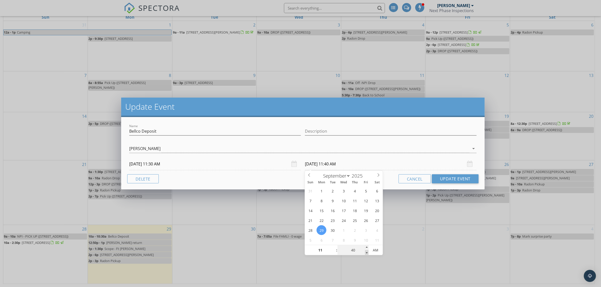
click at [366, 252] on span at bounding box center [367, 252] width 4 height 5
type input "35"
type input "09/29/2025 11:35 AM"
click at [366, 252] on span at bounding box center [367, 252] width 4 height 5
click at [446, 177] on button "Update Event" at bounding box center [455, 178] width 47 height 9
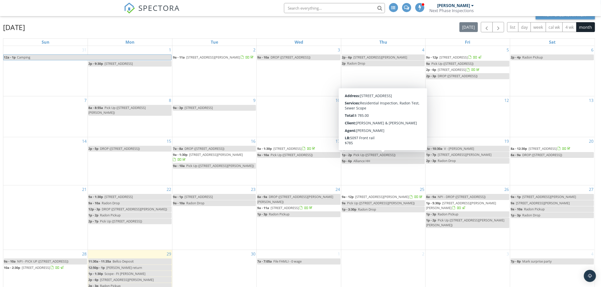
scroll to position [0, 0]
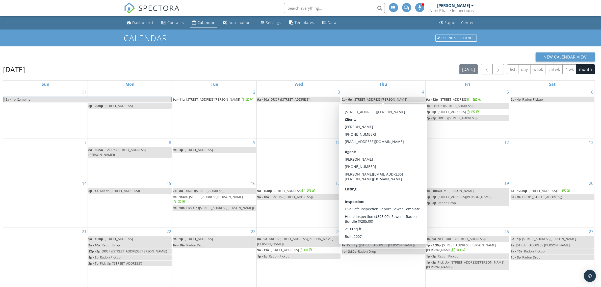
click at [457, 8] on div "[PERSON_NAME]" at bounding box center [453, 5] width 33 height 5
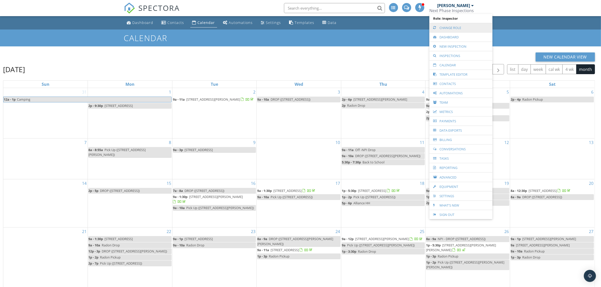
click at [452, 26] on link "Change Role" at bounding box center [461, 27] width 58 height 9
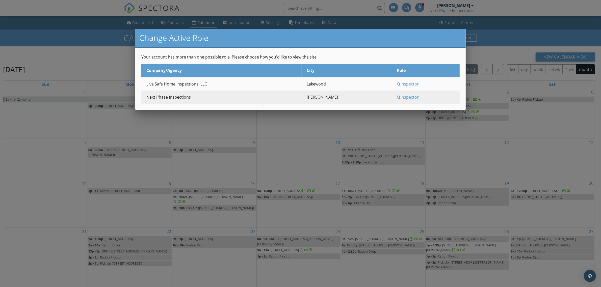
click at [400, 83] on div "Inspector" at bounding box center [428, 84] width 62 height 6
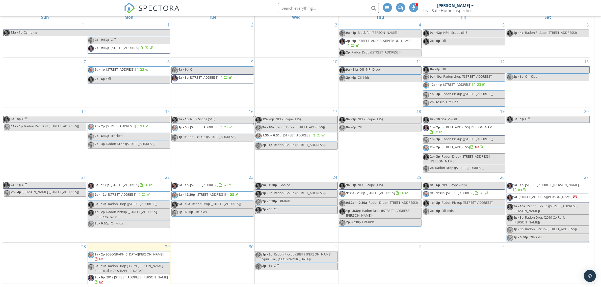
scroll to position [11, 0]
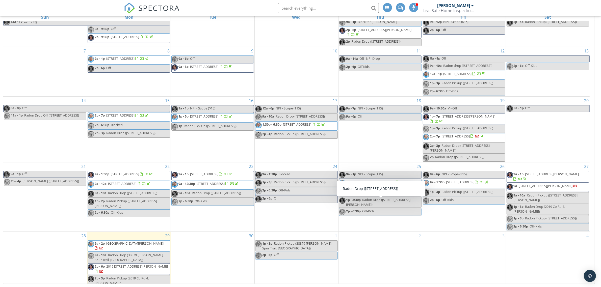
click at [539, 188] on span "815 Park St, Fort Morgan 80701" at bounding box center [546, 186] width 54 height 5
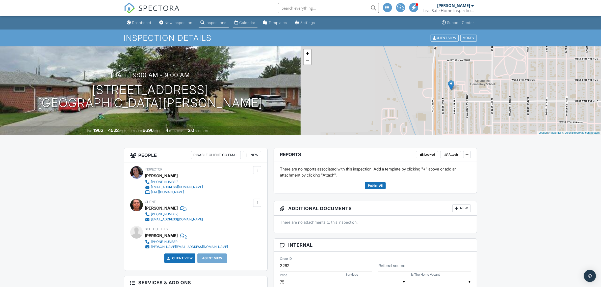
click at [252, 23] on div "Calendar" at bounding box center [247, 22] width 16 height 4
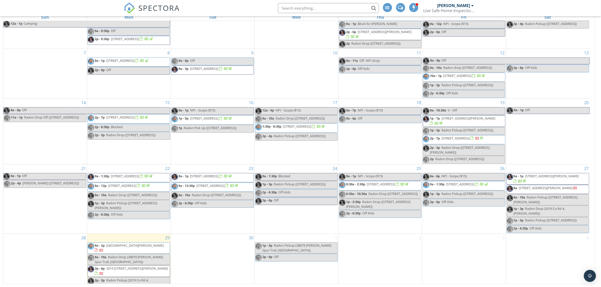
scroll to position [11, 0]
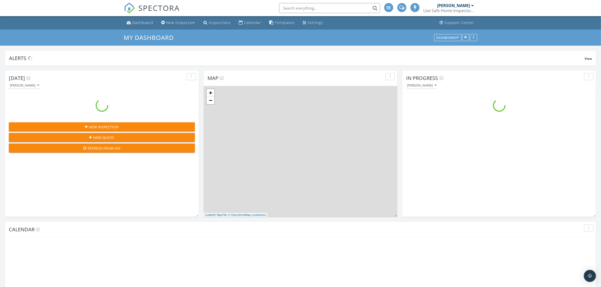
scroll to position [469, 611]
